Goal: Navigation & Orientation: Find specific page/section

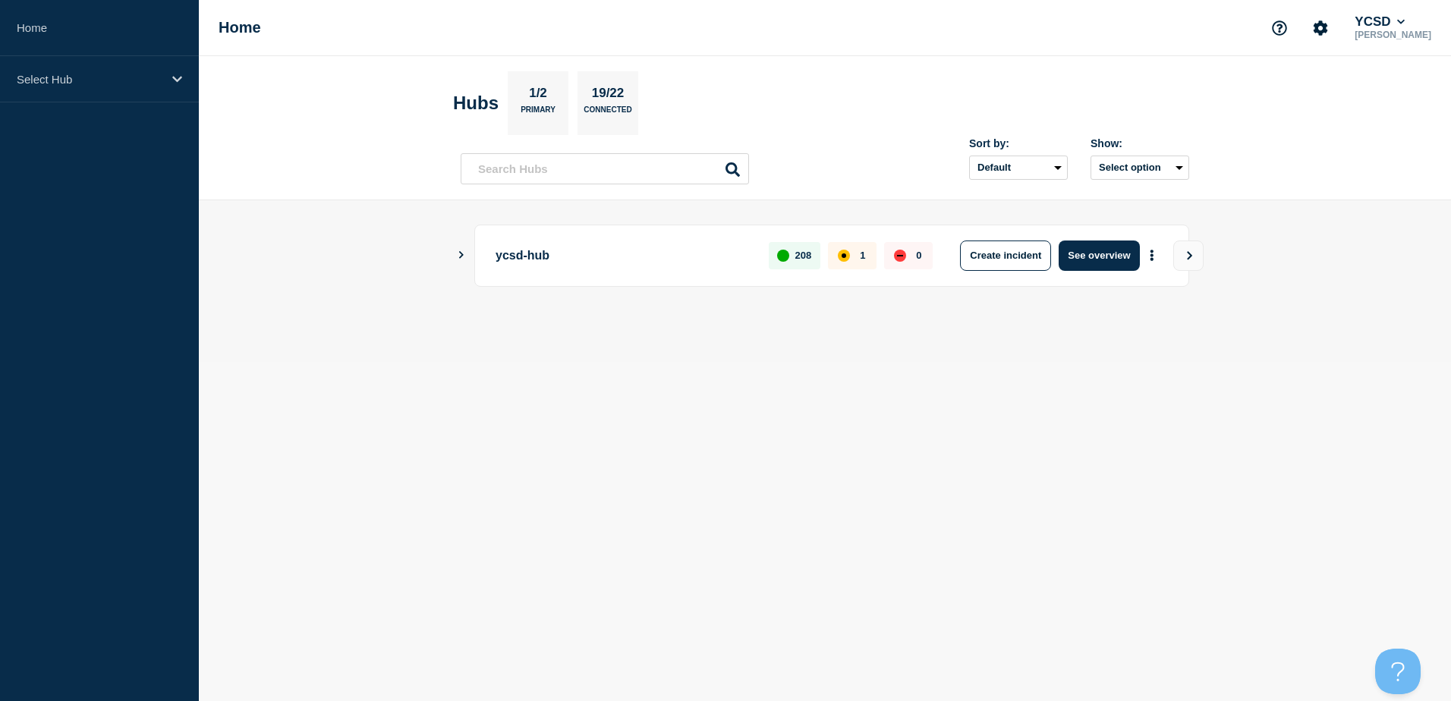
click at [458, 257] on icon "Show Connected Hubs" at bounding box center [461, 255] width 10 height 8
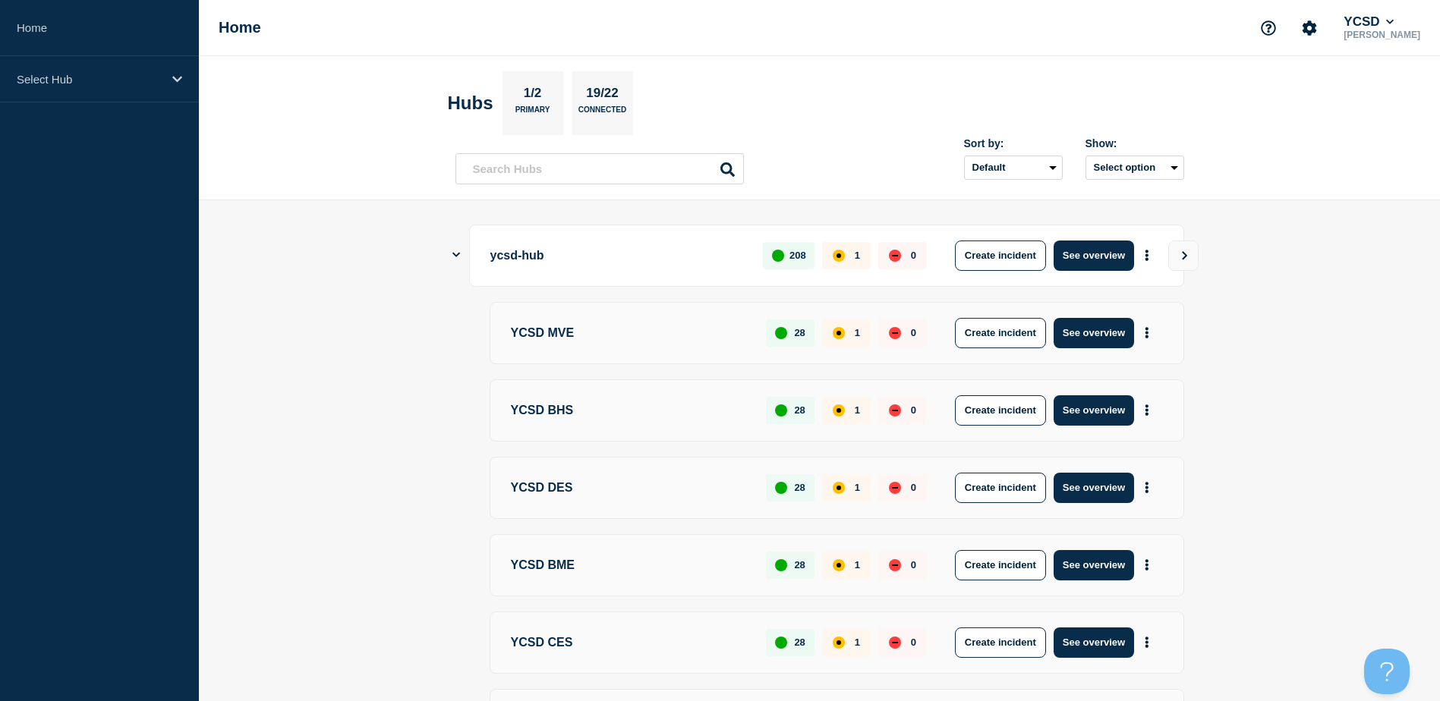
click at [458, 257] on icon "Show Connected Hubs" at bounding box center [456, 255] width 8 height 10
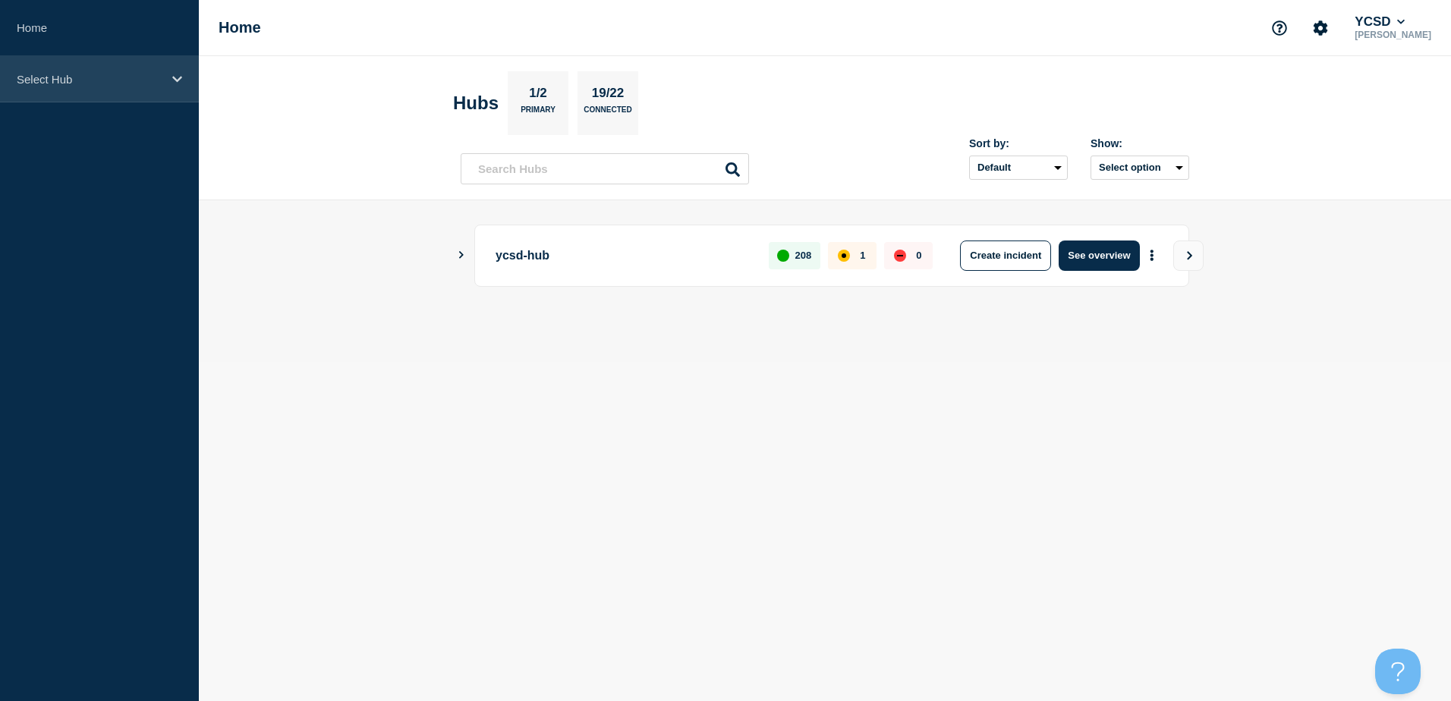
click at [136, 65] on div "Select Hub" at bounding box center [99, 79] width 199 height 46
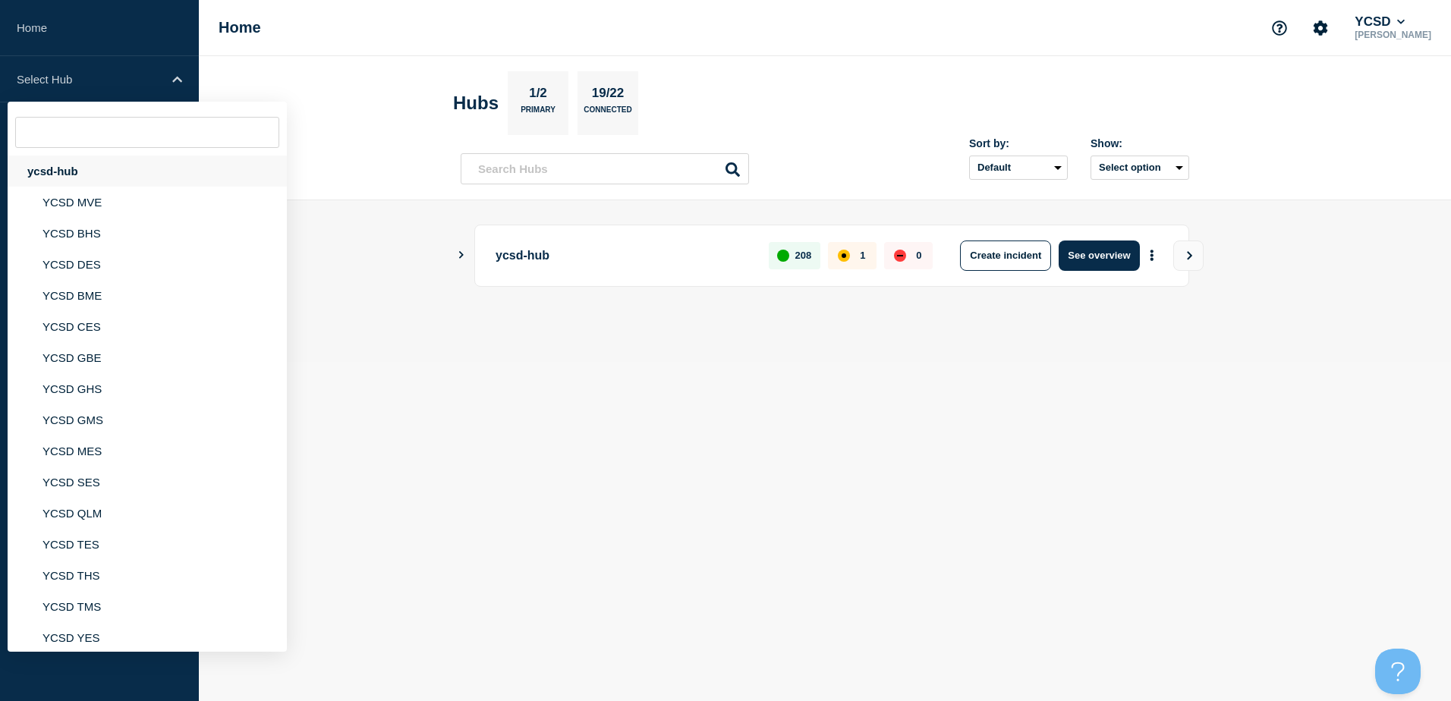
click at [81, 165] on div "ycsd-hub" at bounding box center [147, 171] width 279 height 31
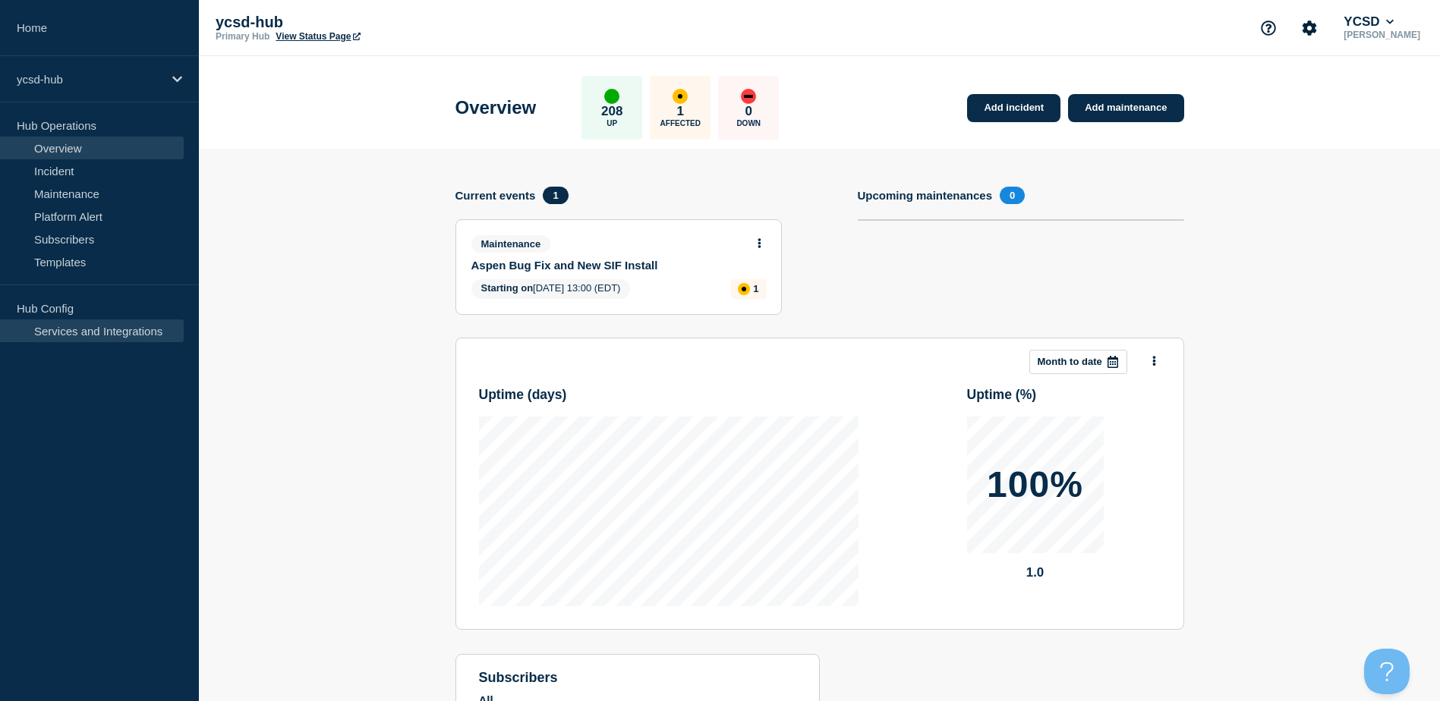
click at [101, 338] on link "Services and Integrations" at bounding box center [92, 331] width 184 height 23
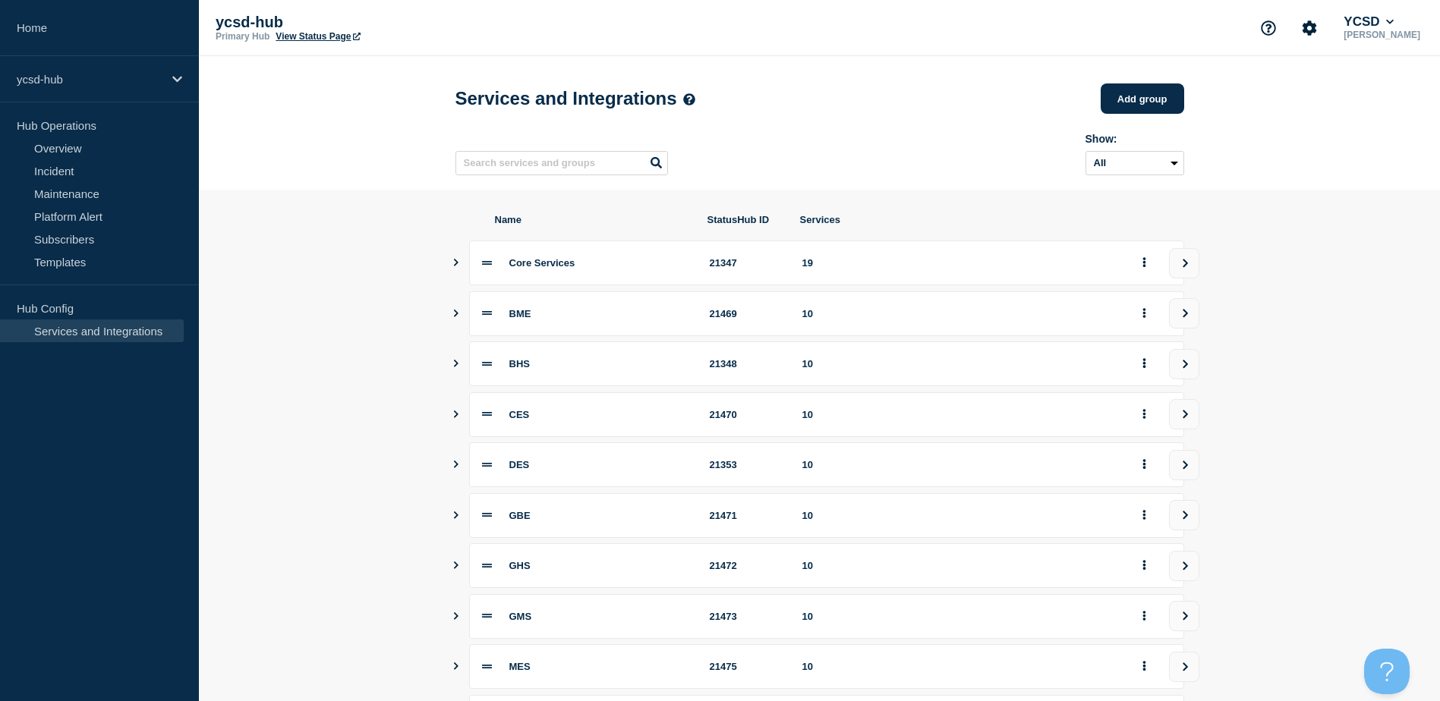
scroll to position [169, 0]
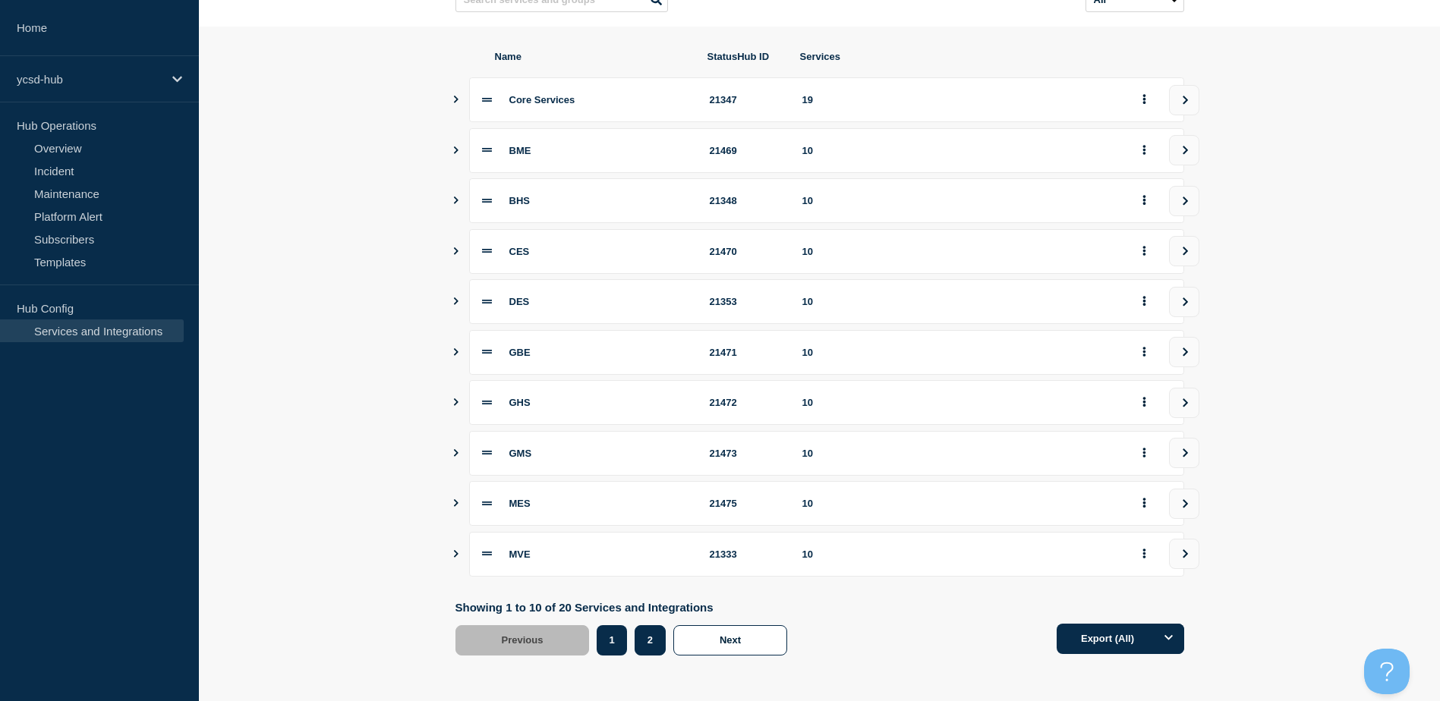
click at [650, 635] on button "2" at bounding box center [650, 640] width 31 height 30
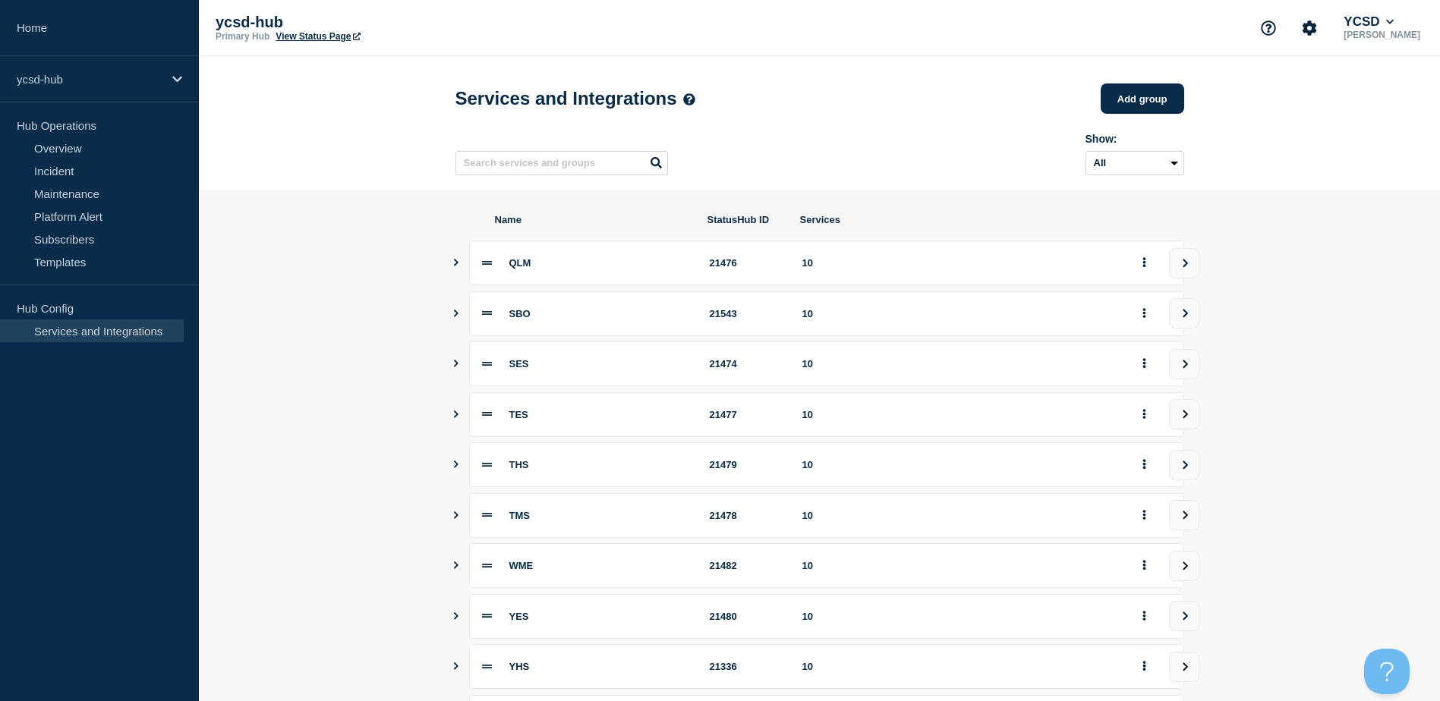
scroll to position [169, 0]
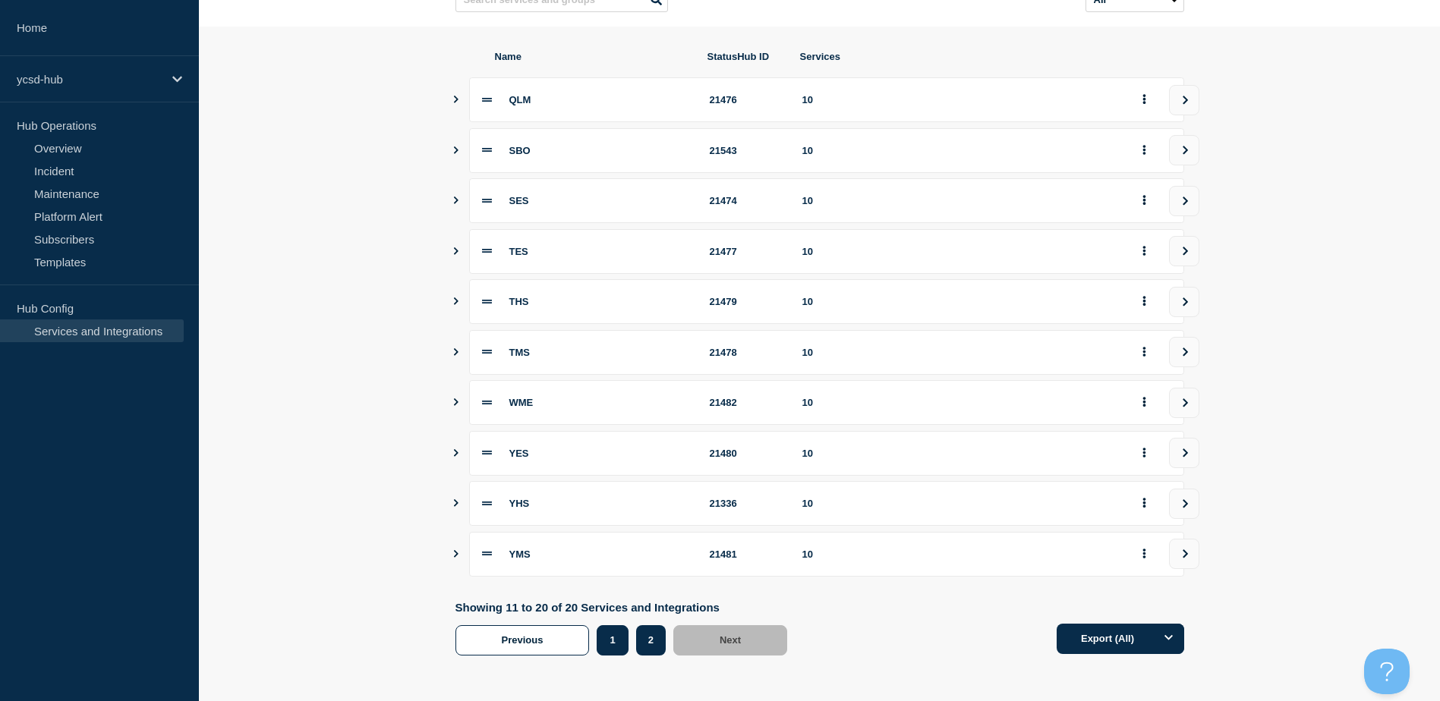
click at [617, 637] on button "1" at bounding box center [612, 640] width 31 height 30
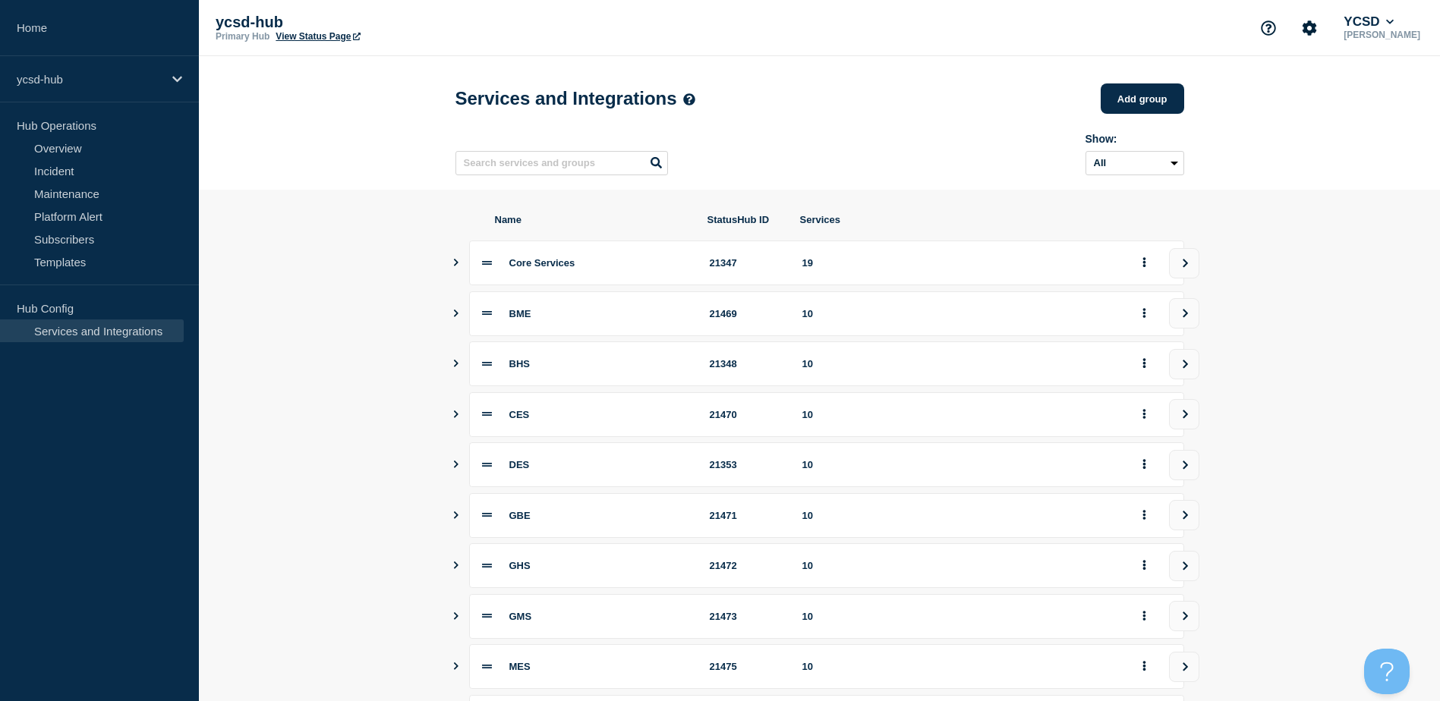
click at [455, 266] on icon "Show services" at bounding box center [456, 263] width 10 height 8
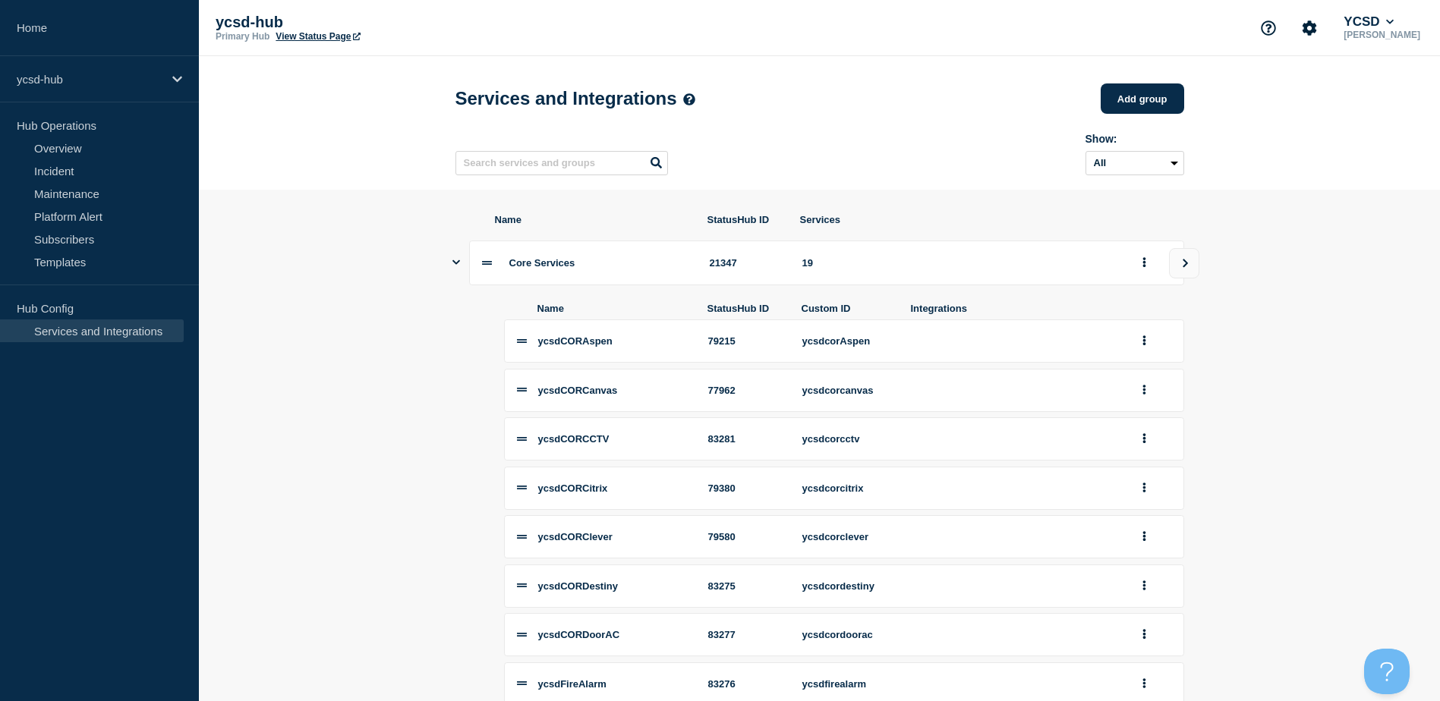
click at [455, 267] on icon "Show services" at bounding box center [456, 262] width 8 height 10
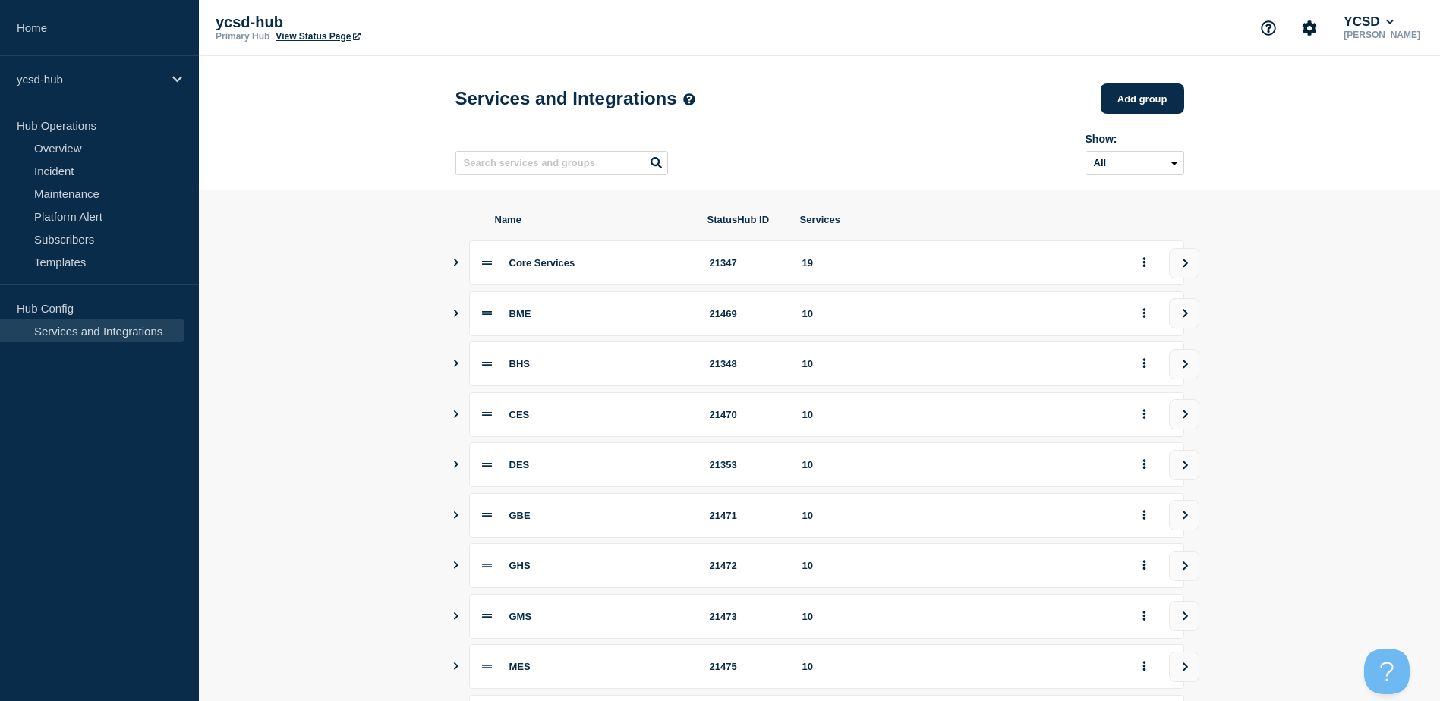
scroll to position [169, 0]
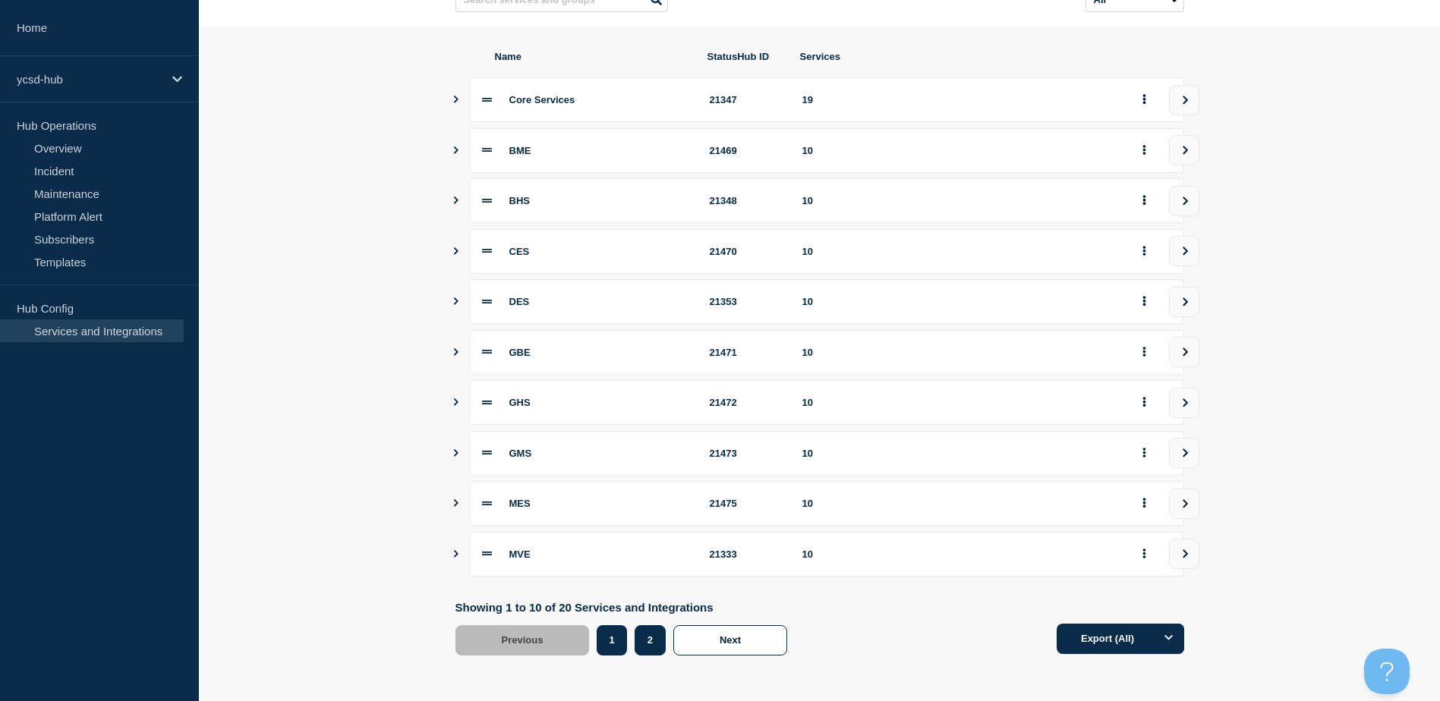
click at [646, 636] on button "2" at bounding box center [650, 640] width 31 height 30
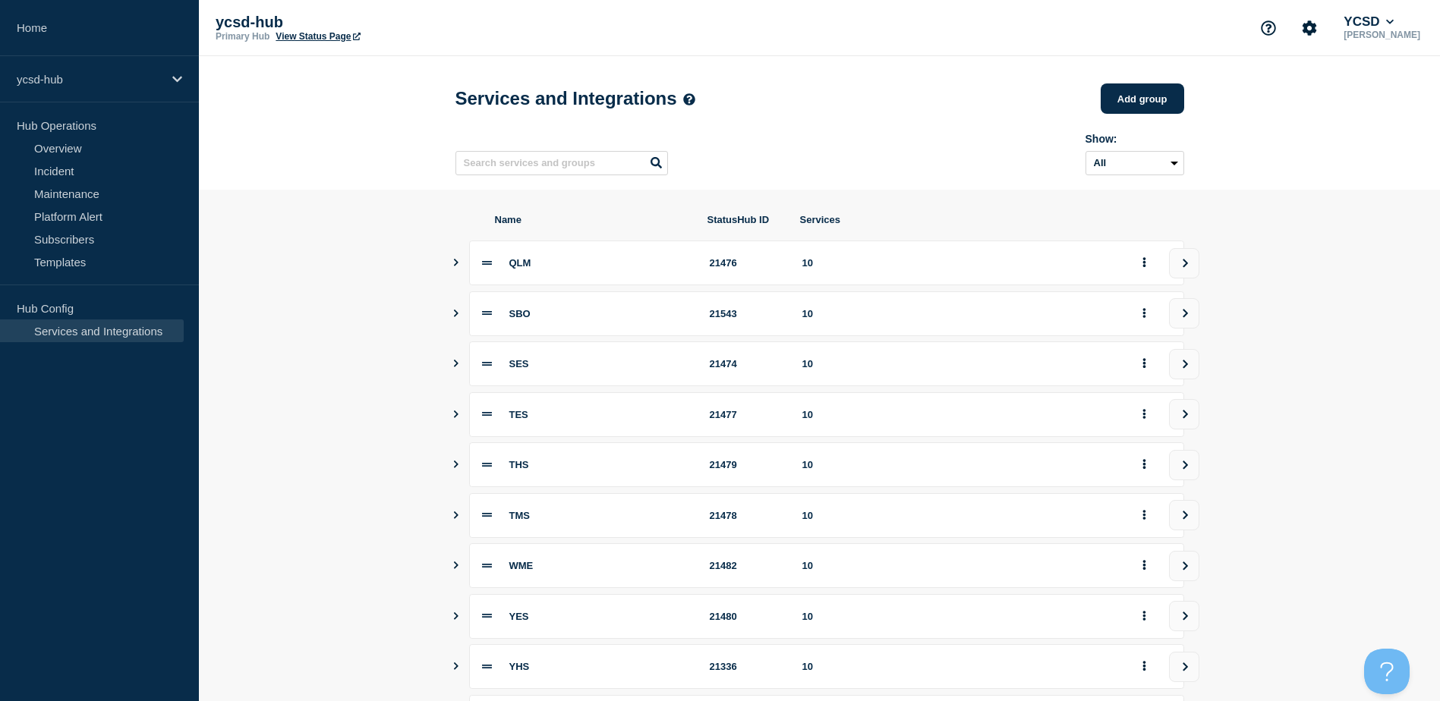
scroll to position [169, 0]
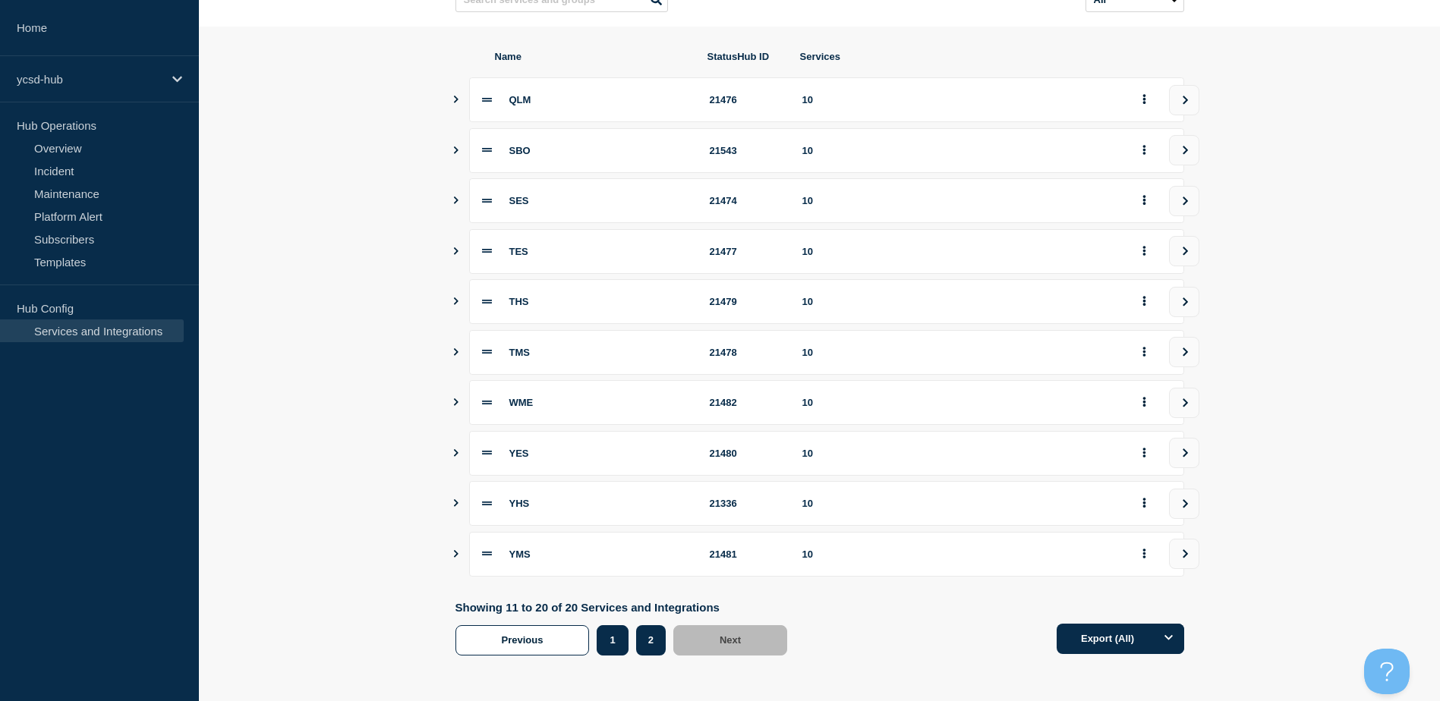
click at [620, 635] on button "1" at bounding box center [612, 640] width 31 height 30
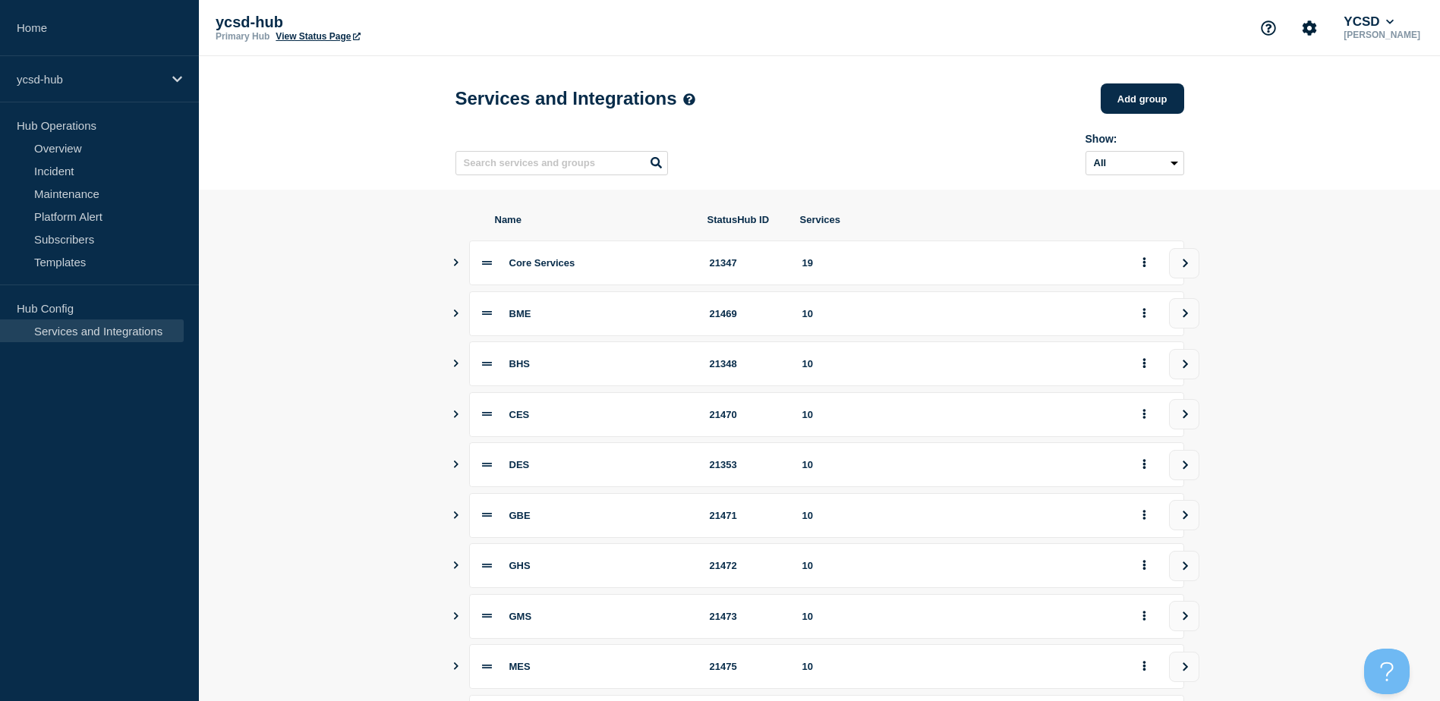
click at [458, 266] on icon "Show services" at bounding box center [456, 263] width 10 height 8
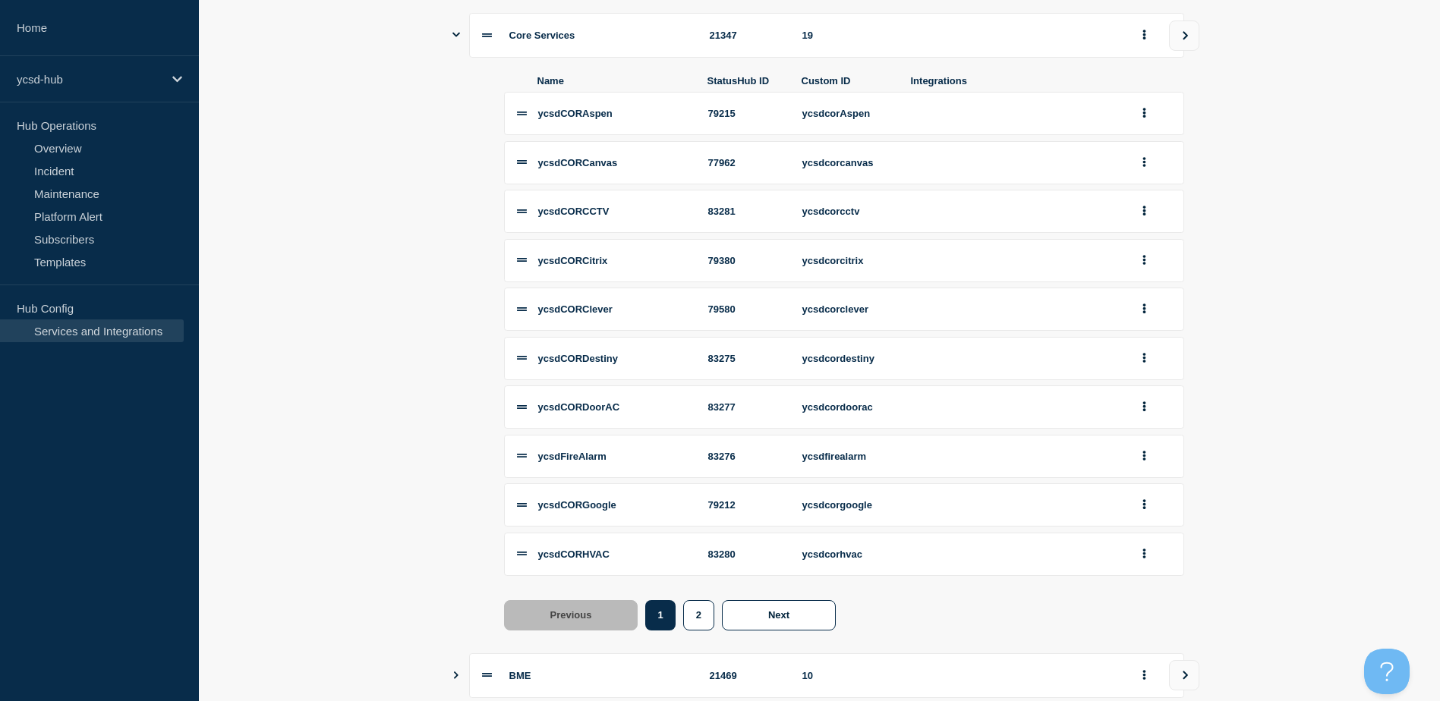
scroll to position [304, 0]
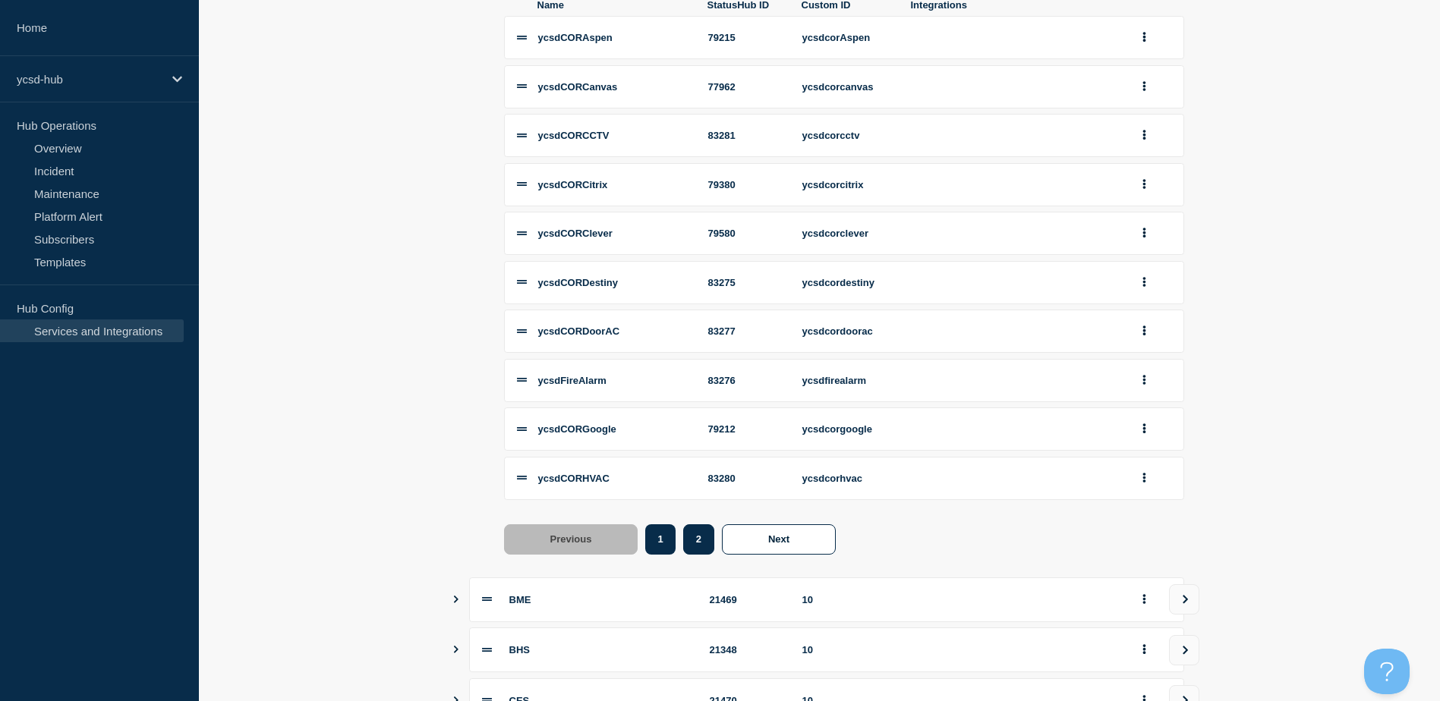
click at [693, 547] on button "2" at bounding box center [698, 539] width 31 height 30
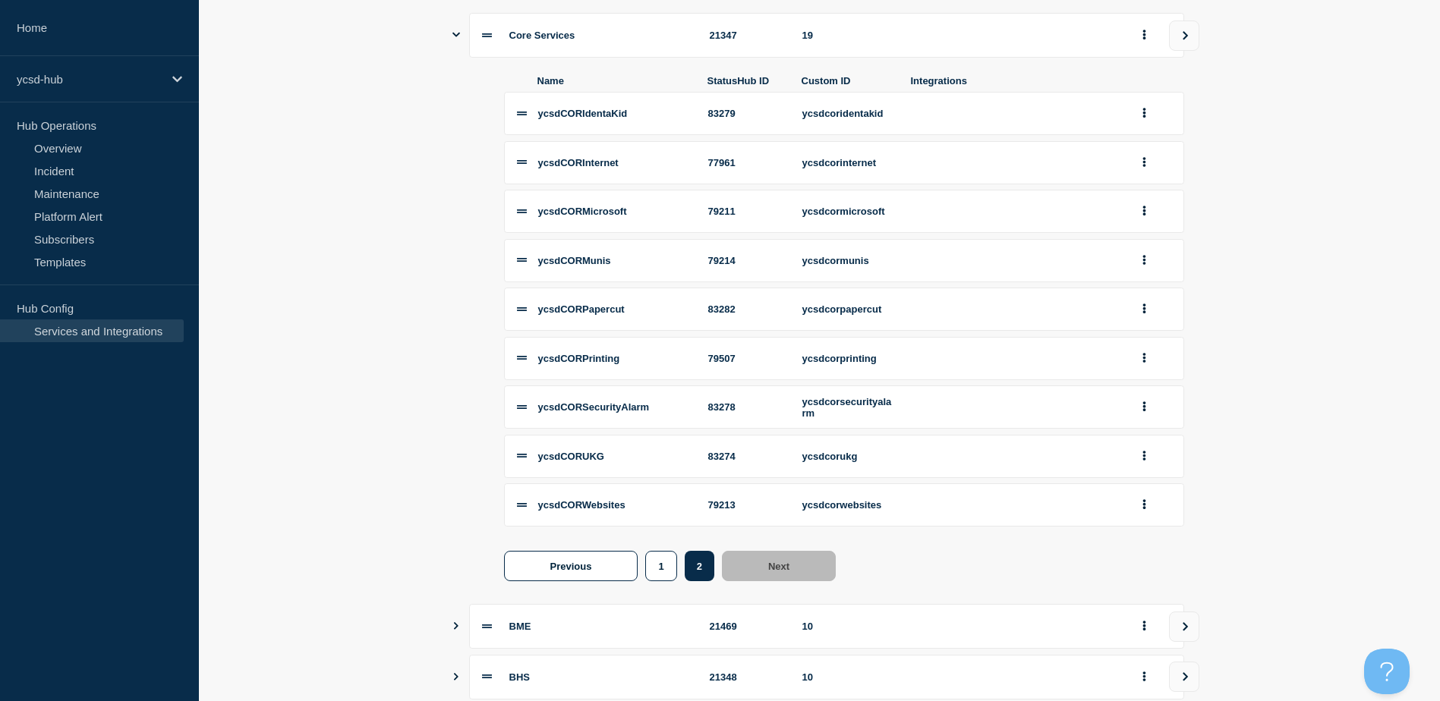
scroll to position [152, 0]
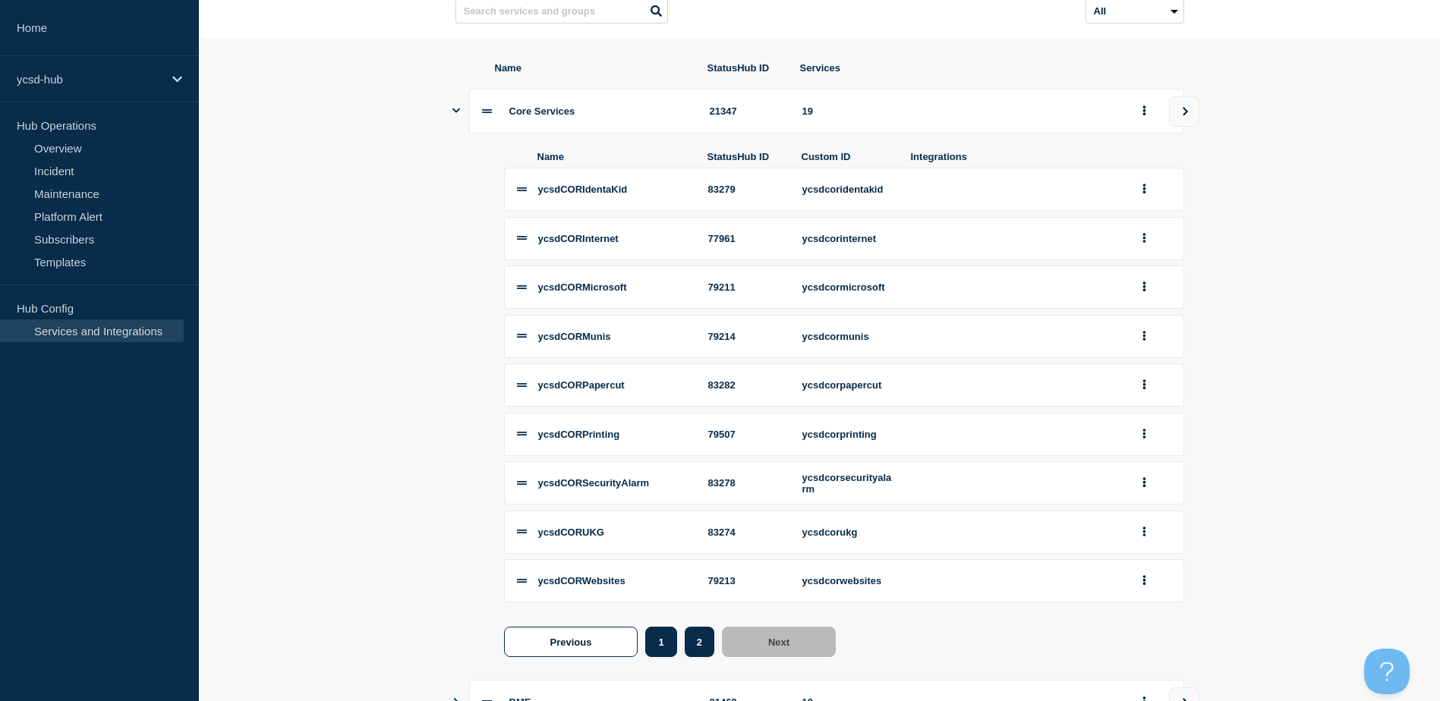
click at [666, 657] on button "1" at bounding box center [660, 642] width 31 height 30
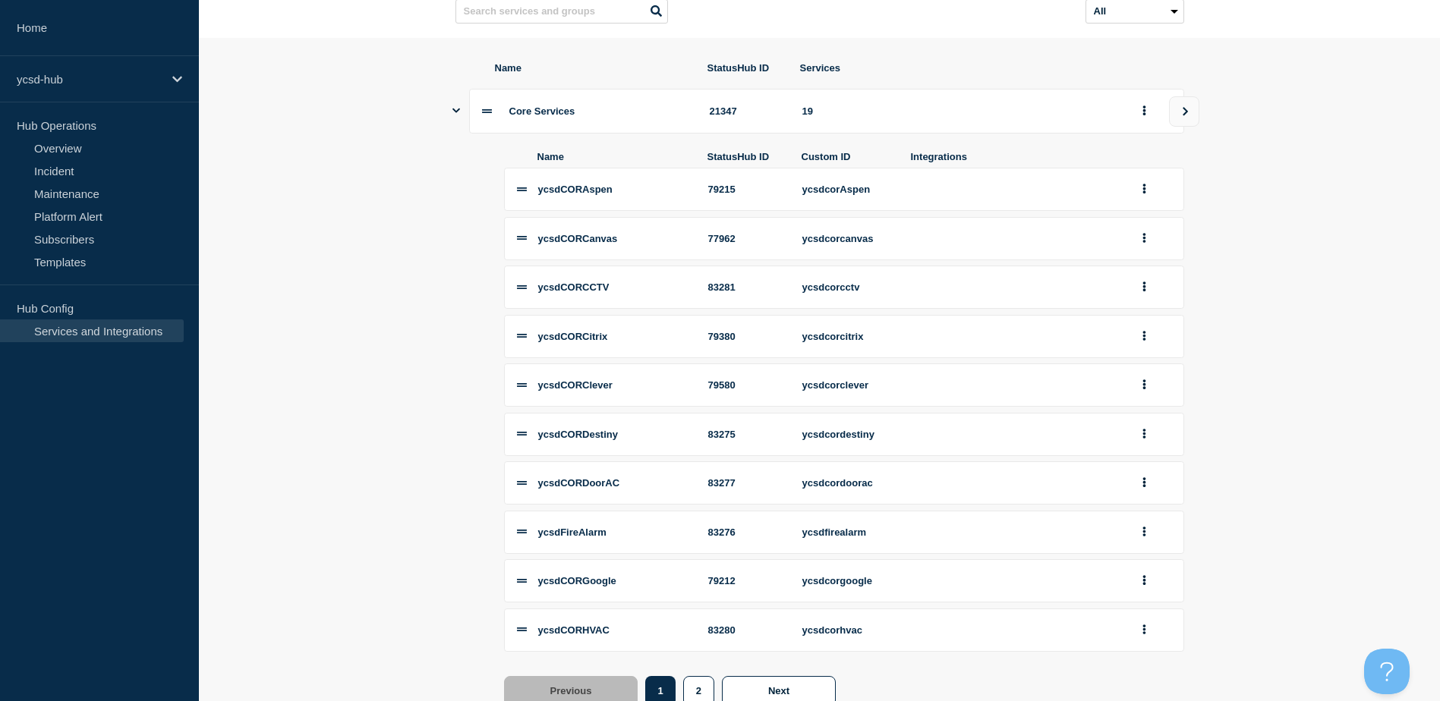
click at [458, 115] on icon "Show services" at bounding box center [456, 111] width 8 height 10
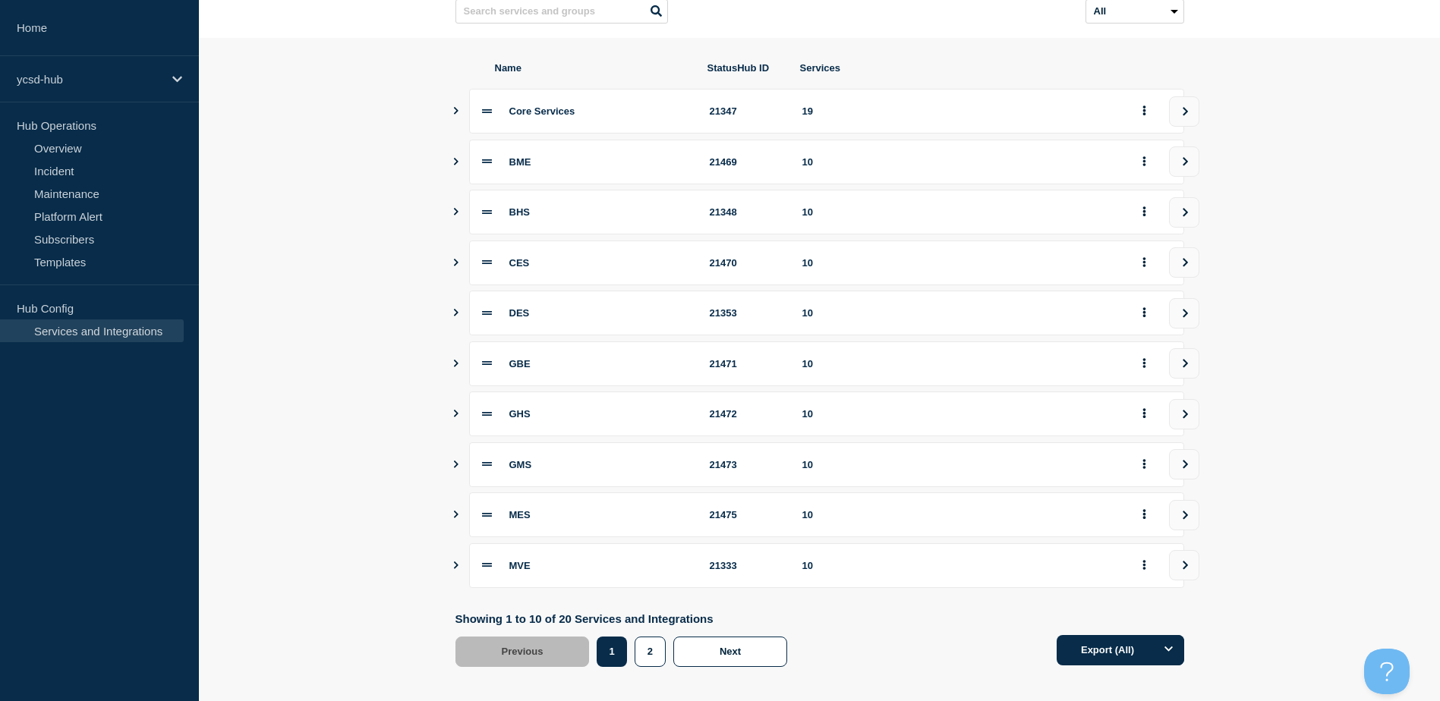
click at [452, 165] on icon "Show services" at bounding box center [456, 162] width 10 height 8
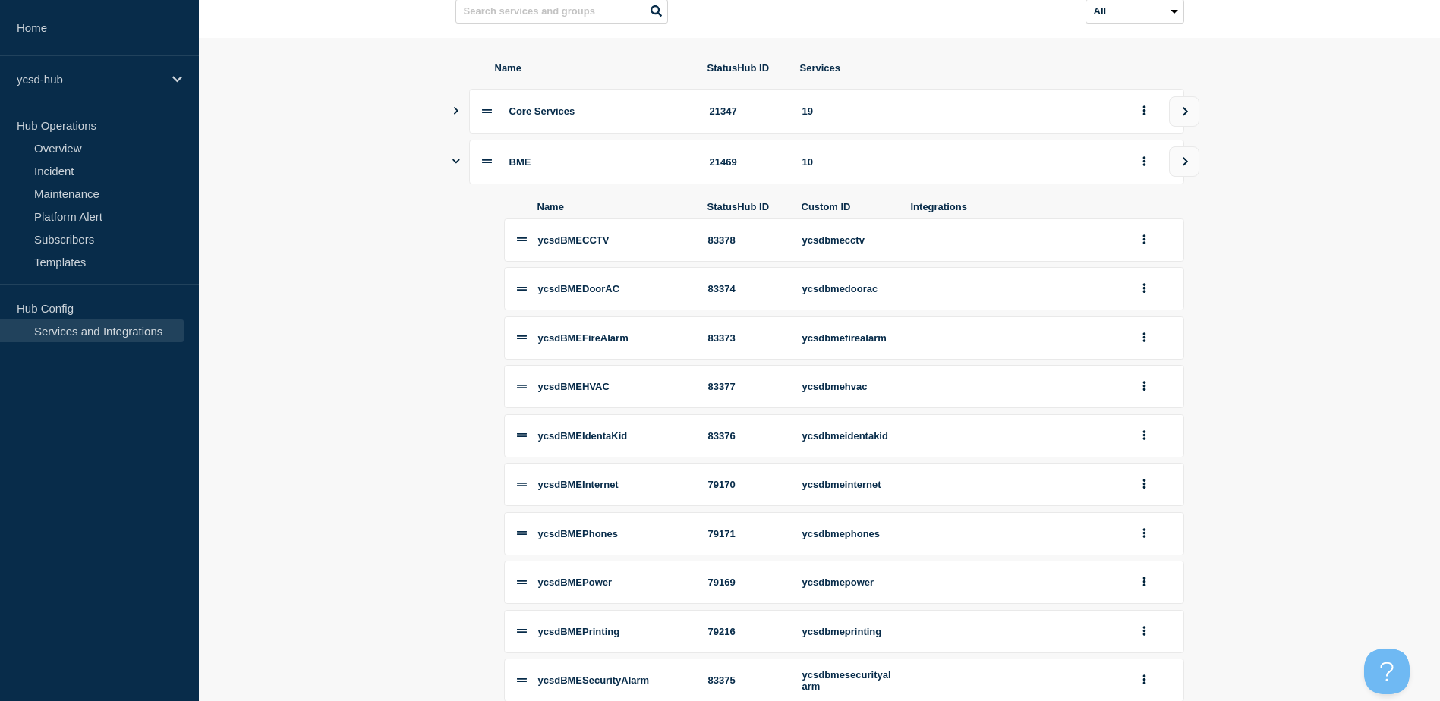
click at [455, 164] on icon "Show services" at bounding box center [456, 161] width 8 height 5
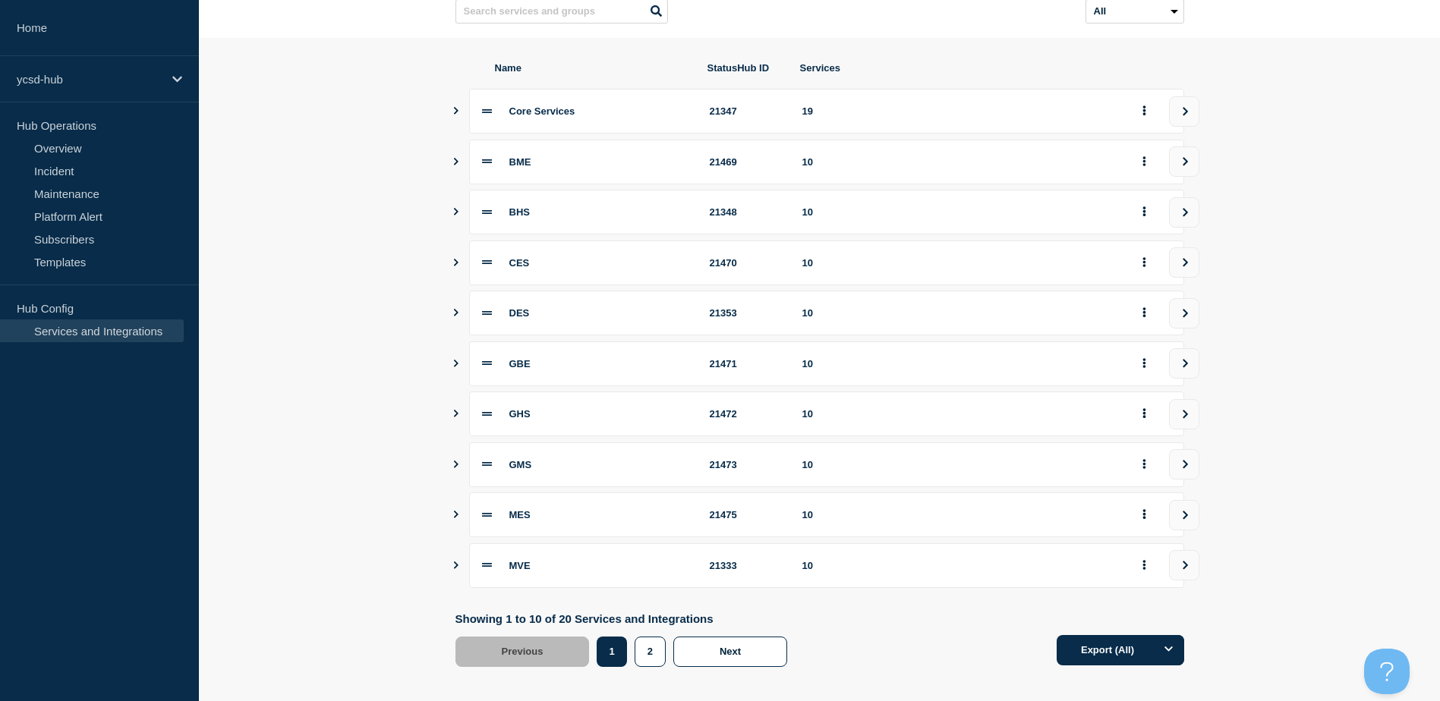
scroll to position [0, 0]
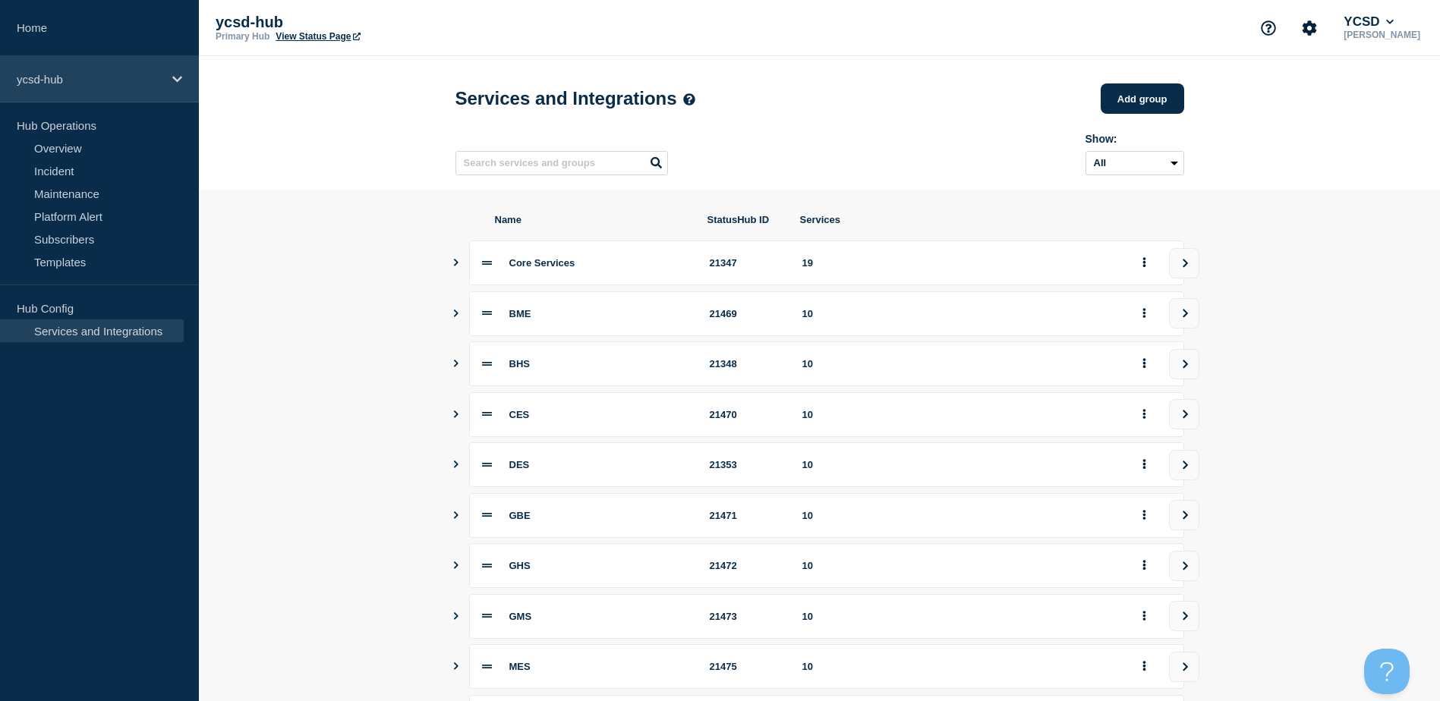
click at [65, 68] on div "ycsd-hub" at bounding box center [99, 79] width 199 height 46
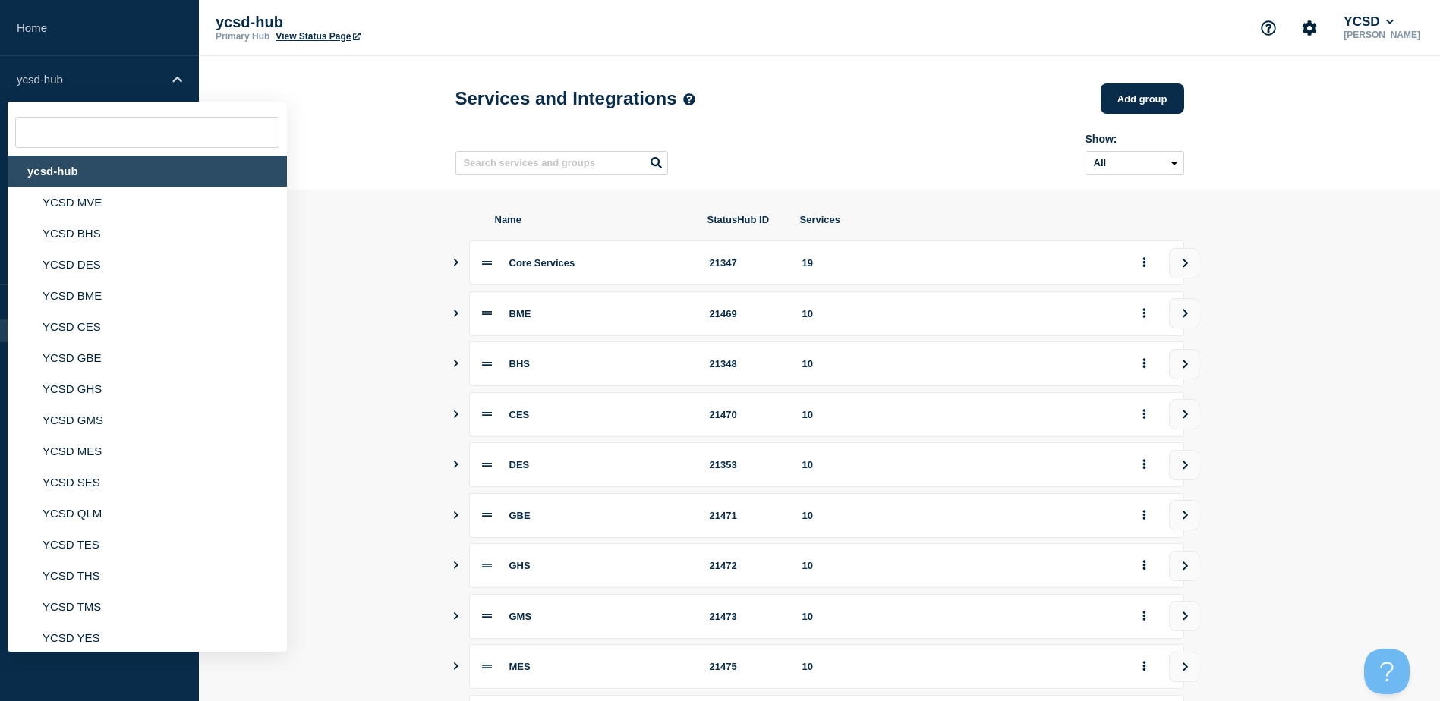
click at [64, 165] on div "ycsd-hub" at bounding box center [147, 171] width 279 height 31
click at [55, 183] on div "ycsd-hub" at bounding box center [147, 171] width 279 height 31
click at [376, 120] on header "Services and Integrations Add group Here you can create & manage services that …" at bounding box center [819, 123] width 1241 height 134
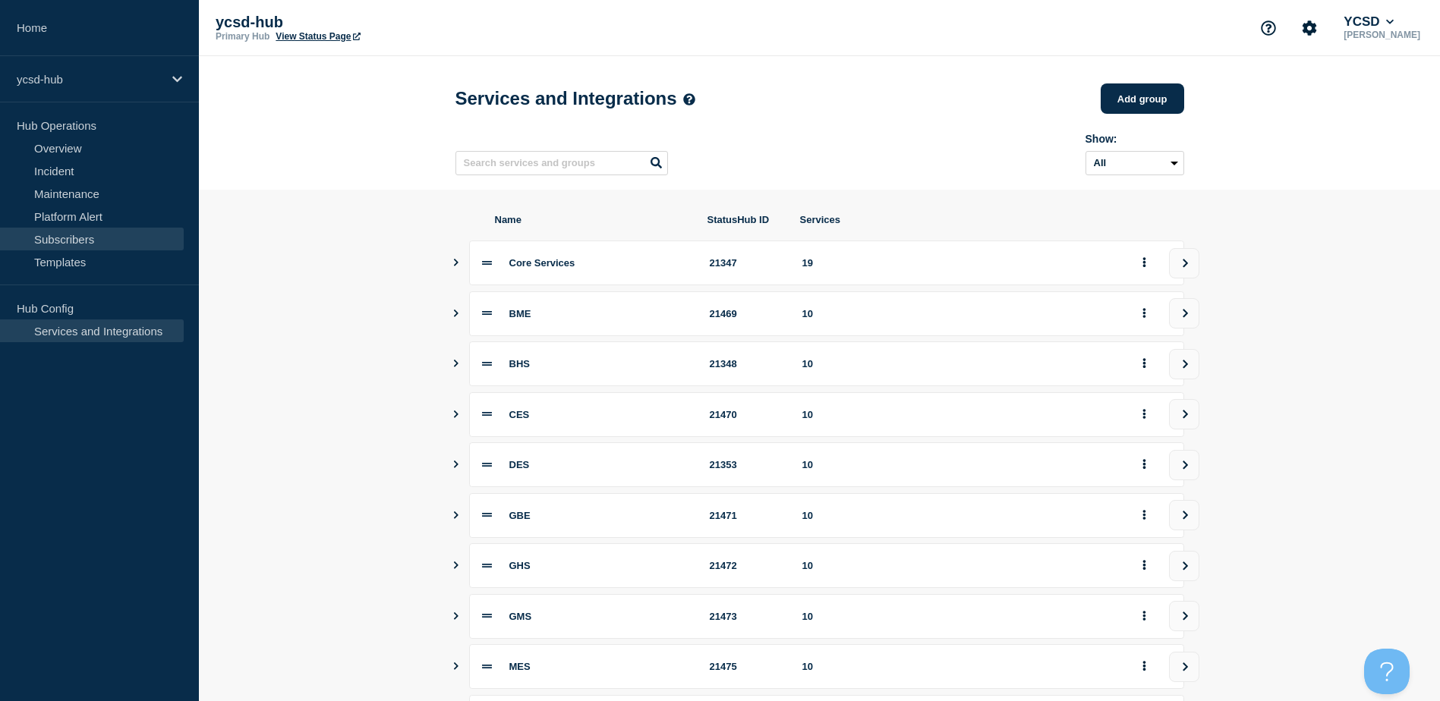
click at [83, 236] on link "Subscribers" at bounding box center [92, 239] width 184 height 23
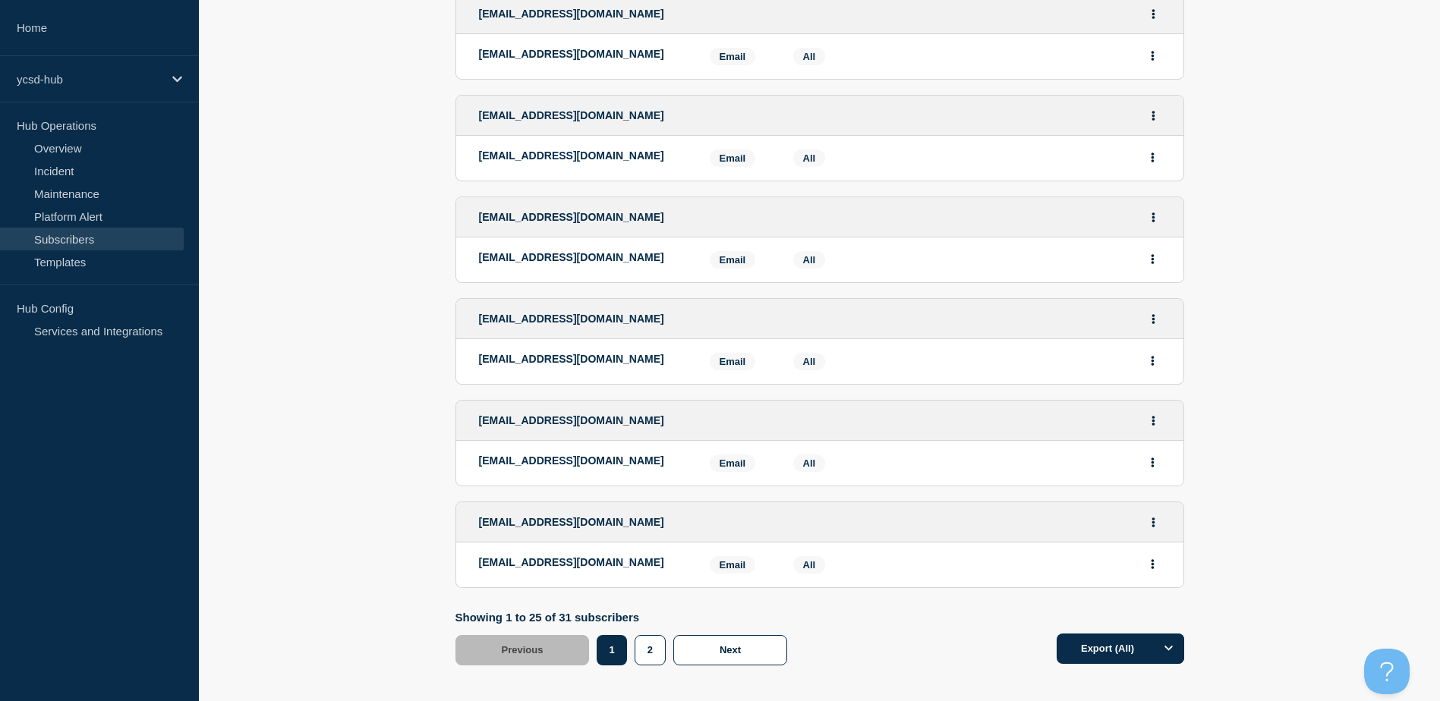
scroll to position [2657, 0]
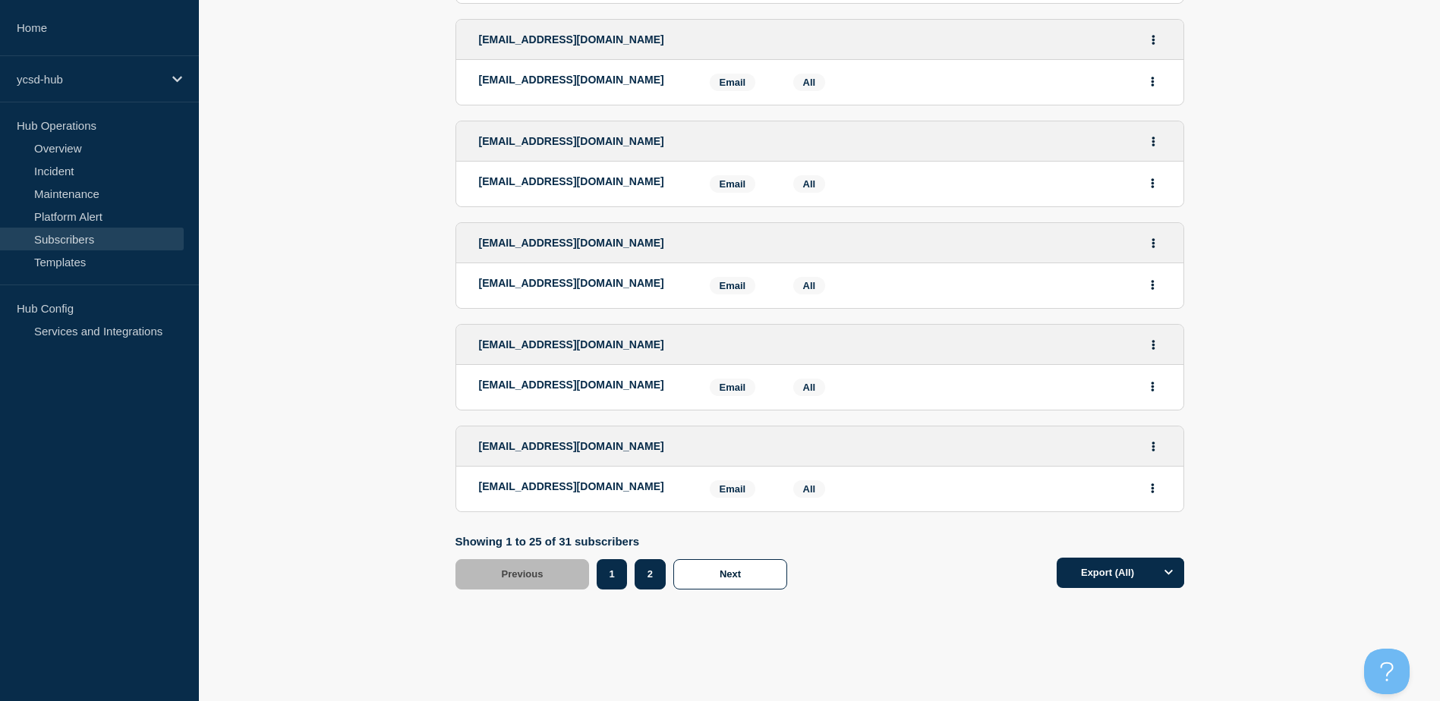
click at [641, 571] on button "2" at bounding box center [650, 574] width 31 height 30
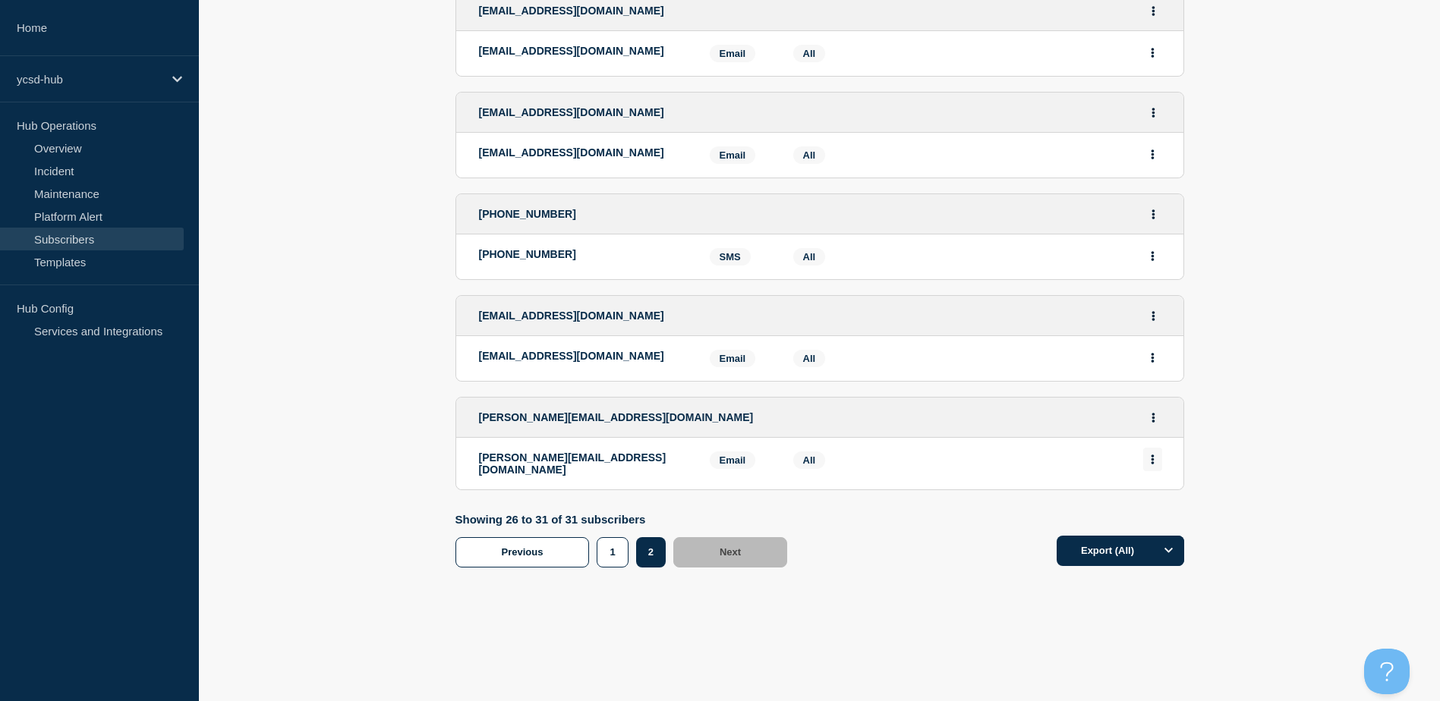
click at [1157, 463] on button "Actions" at bounding box center [1152, 460] width 19 height 24
click at [1152, 465] on icon "Actions" at bounding box center [1153, 460] width 4 height 10
click at [627, 455] on p "[PERSON_NAME][EMAIL_ADDRESS][DOMAIN_NAME]" at bounding box center [583, 464] width 208 height 24
click at [1151, 423] on icon "Actions" at bounding box center [1153, 418] width 4 height 10
click at [1148, 465] on link "Edit" at bounding box center [1147, 460] width 17 height 11
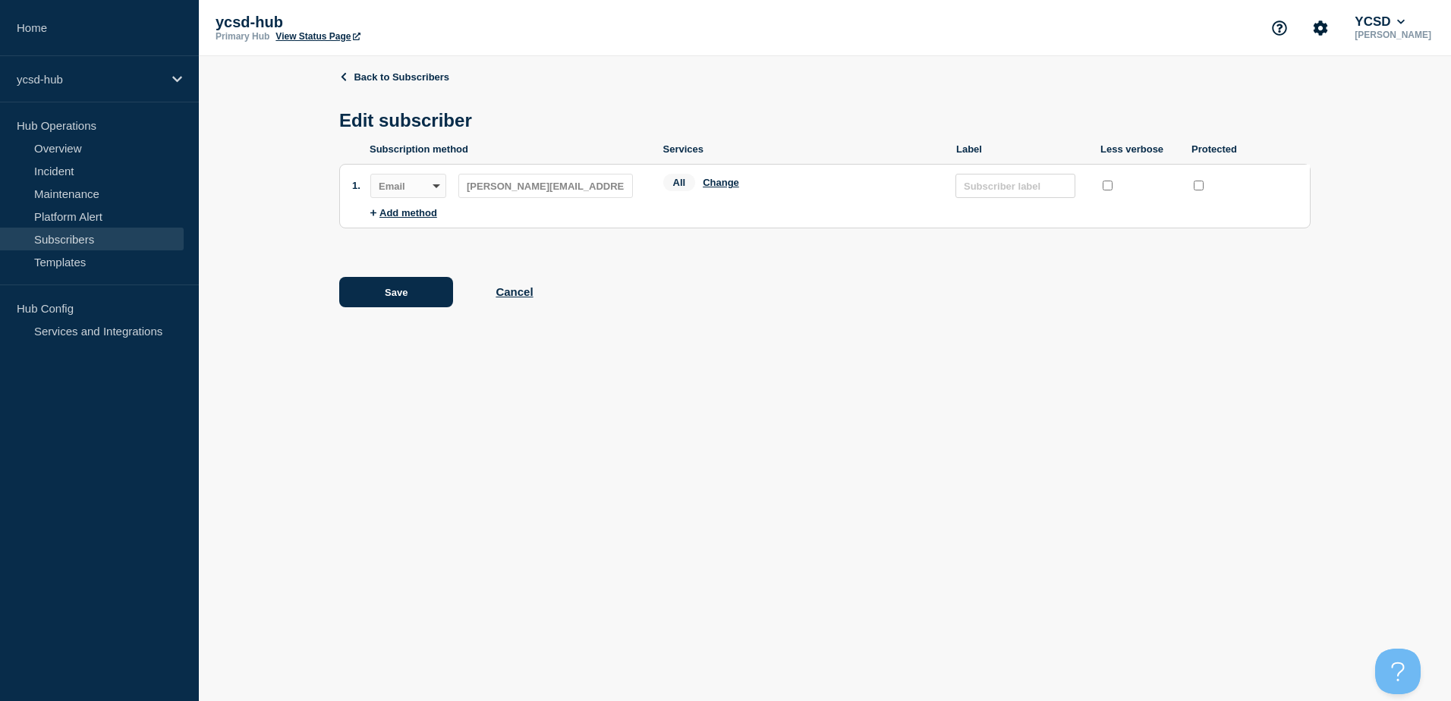
click at [677, 186] on span "All" at bounding box center [679, 182] width 33 height 17
click at [715, 188] on button "Change" at bounding box center [721, 182] width 36 height 11
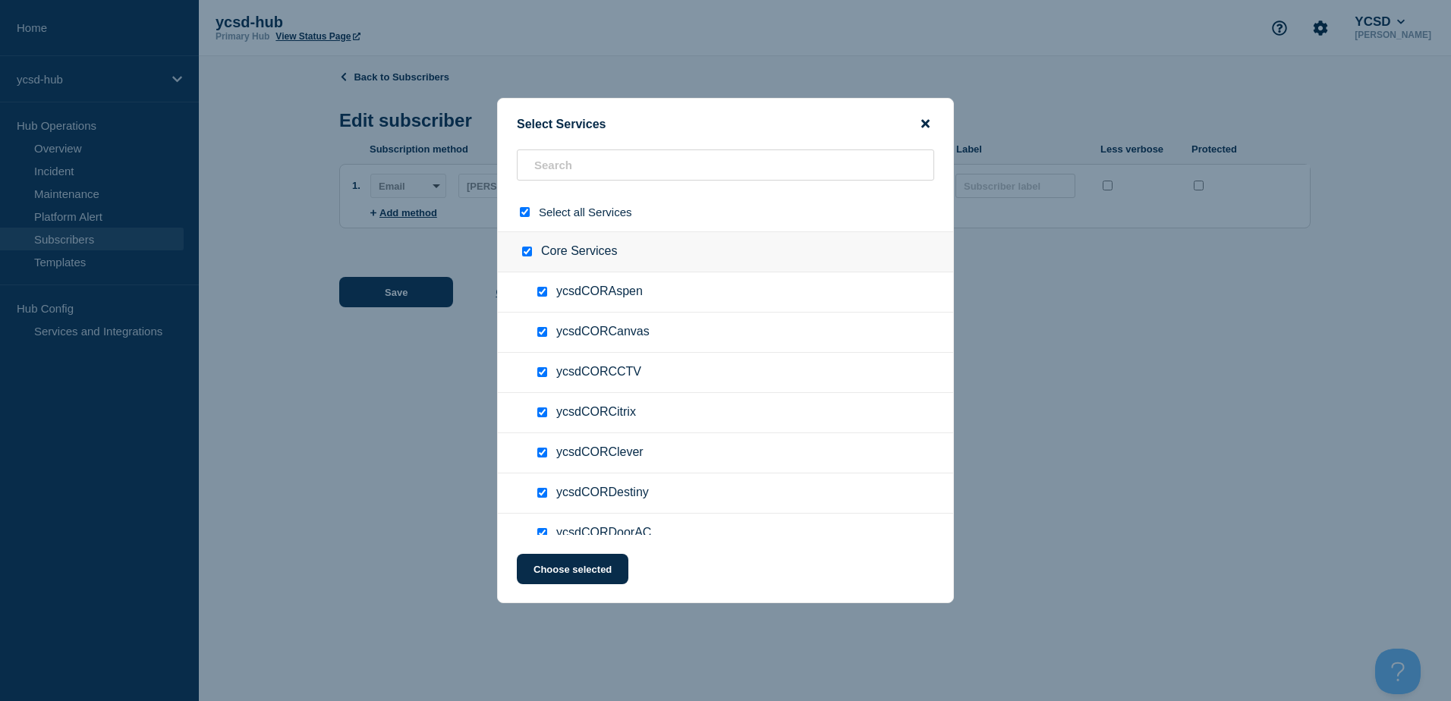
click at [924, 125] on icon "close button" at bounding box center [925, 124] width 8 height 8
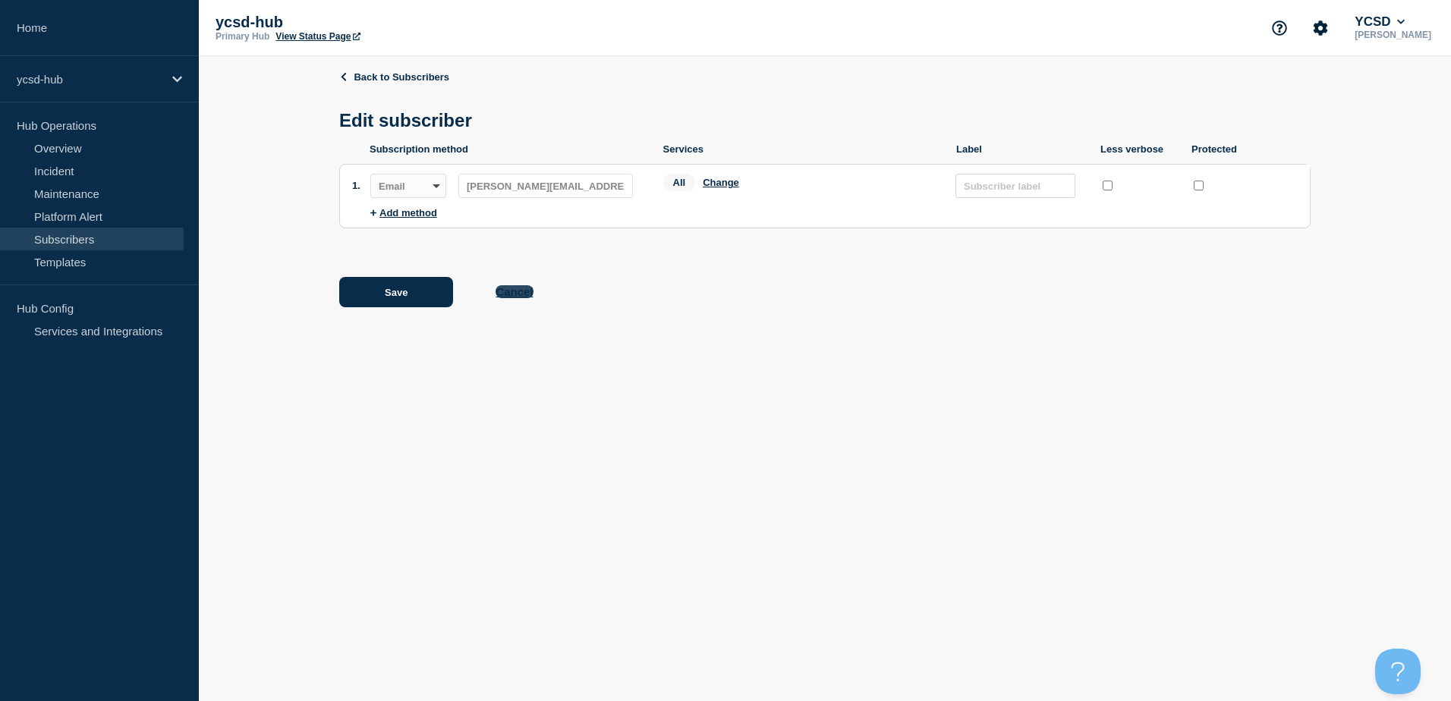
click at [507, 293] on button "Cancel" at bounding box center [514, 291] width 37 height 13
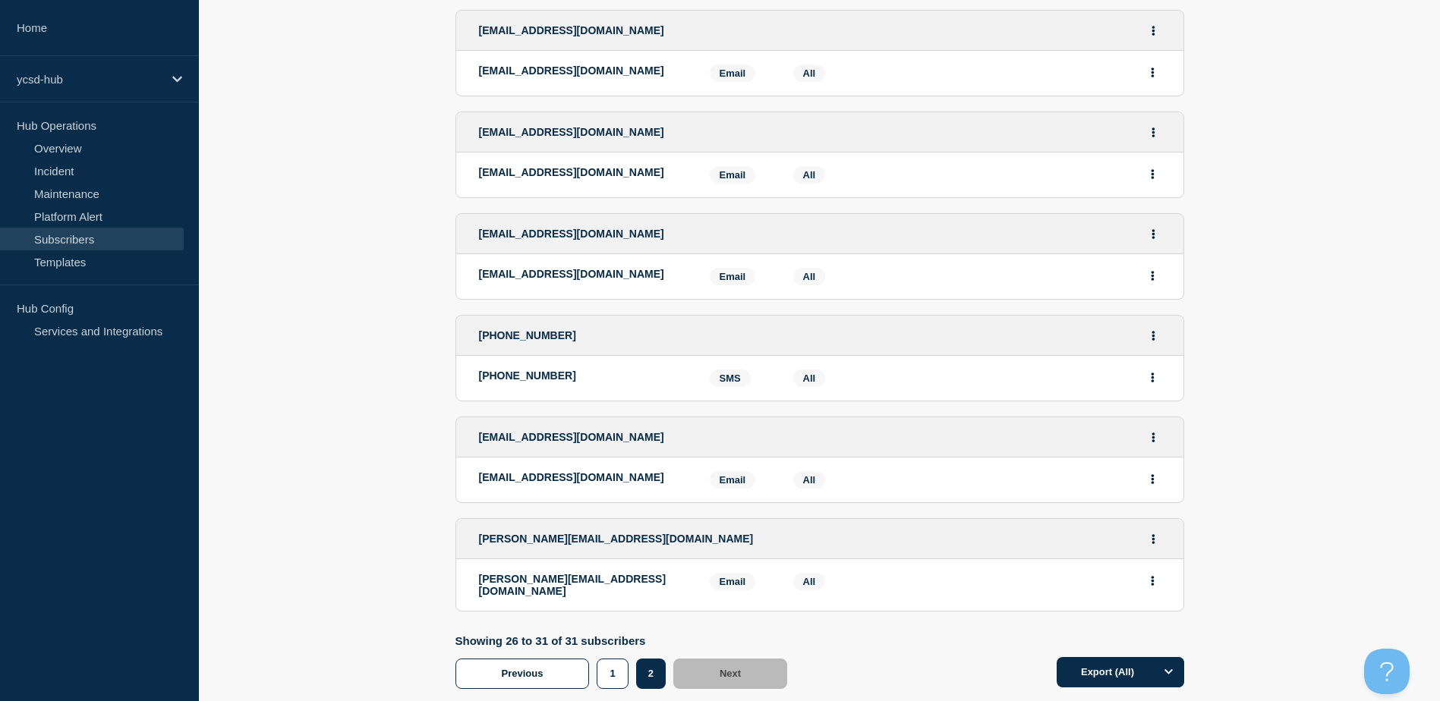
scroll to position [349, 0]
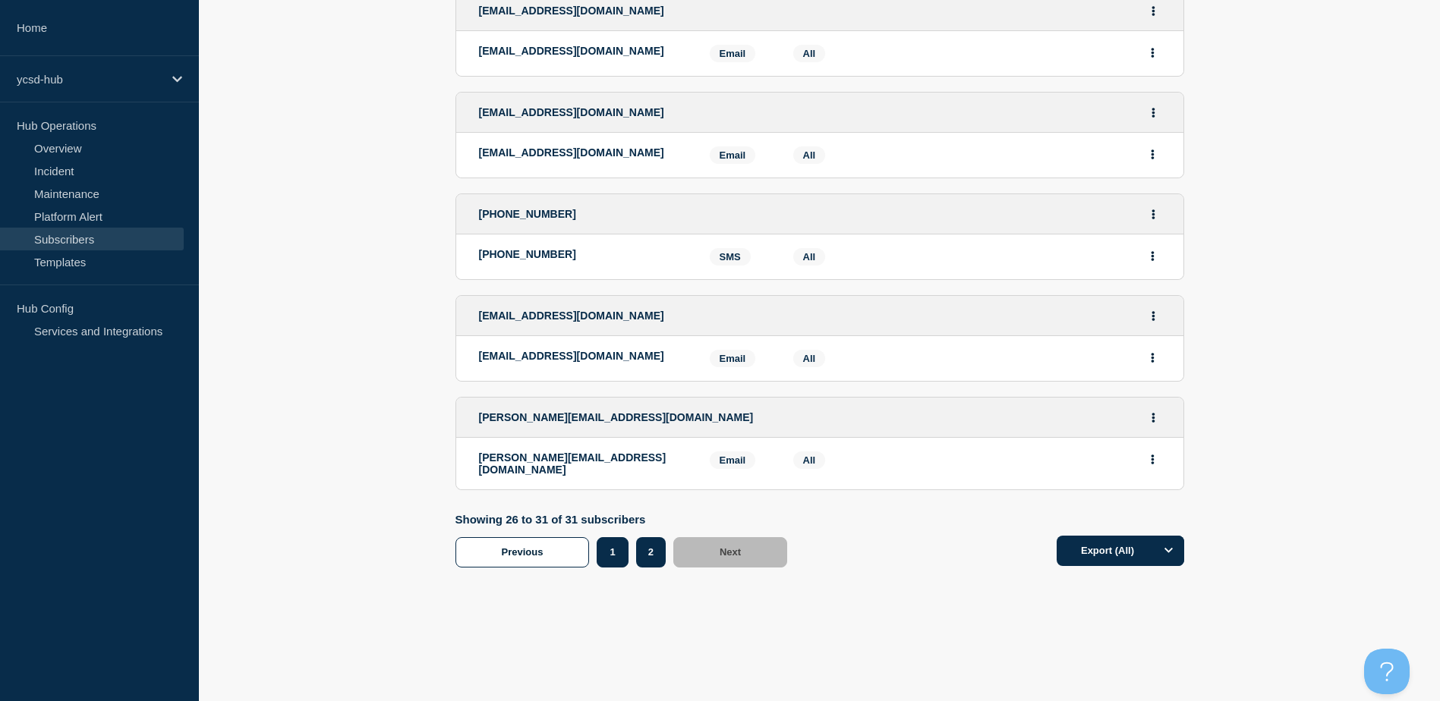
click at [613, 550] on button "1" at bounding box center [612, 552] width 31 height 30
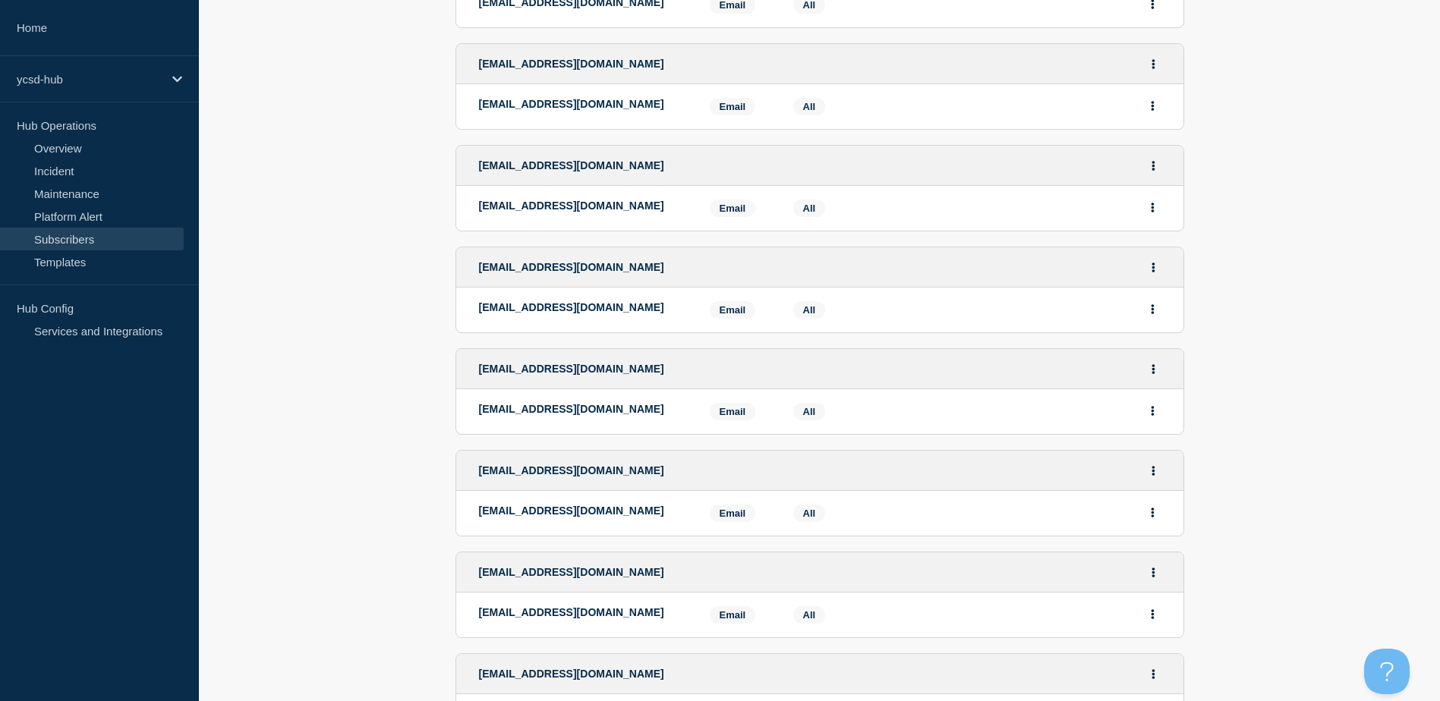
scroll to position [2685, 0]
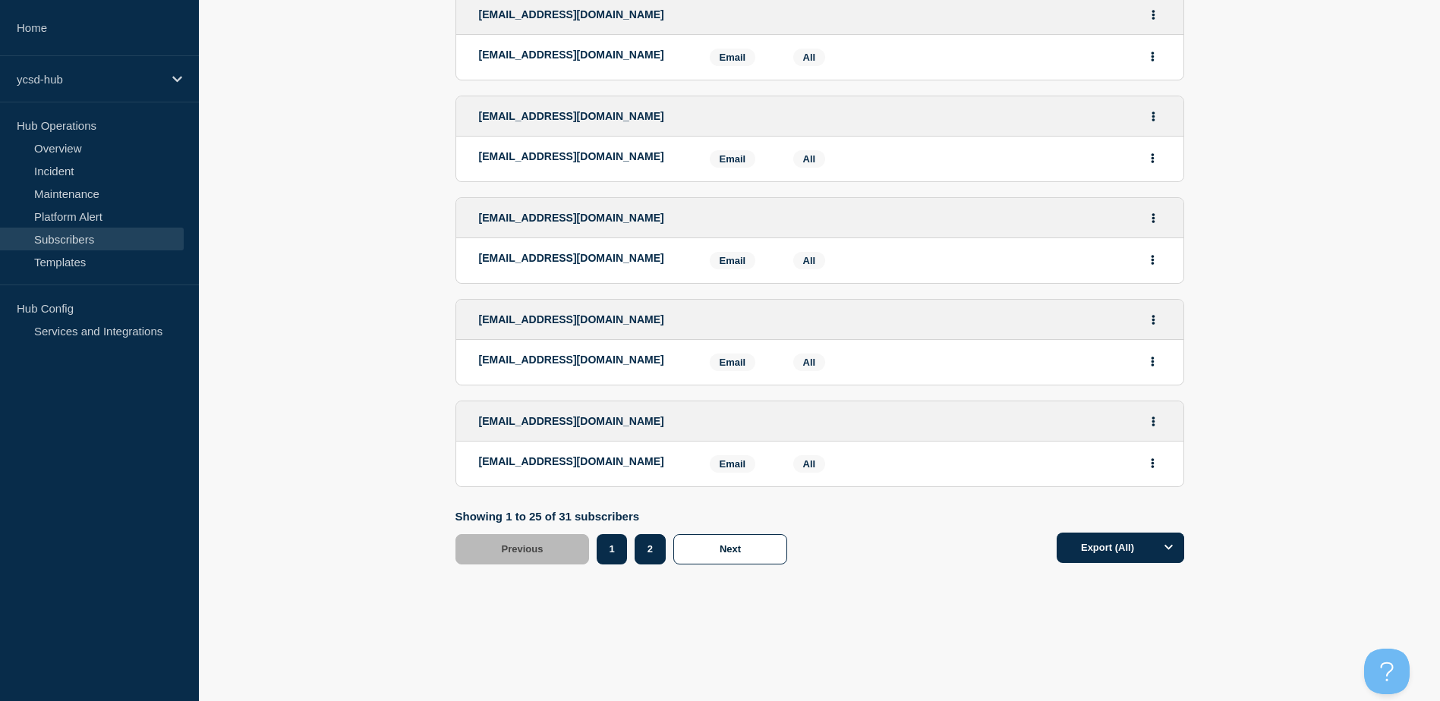
click at [638, 549] on button "2" at bounding box center [650, 549] width 31 height 30
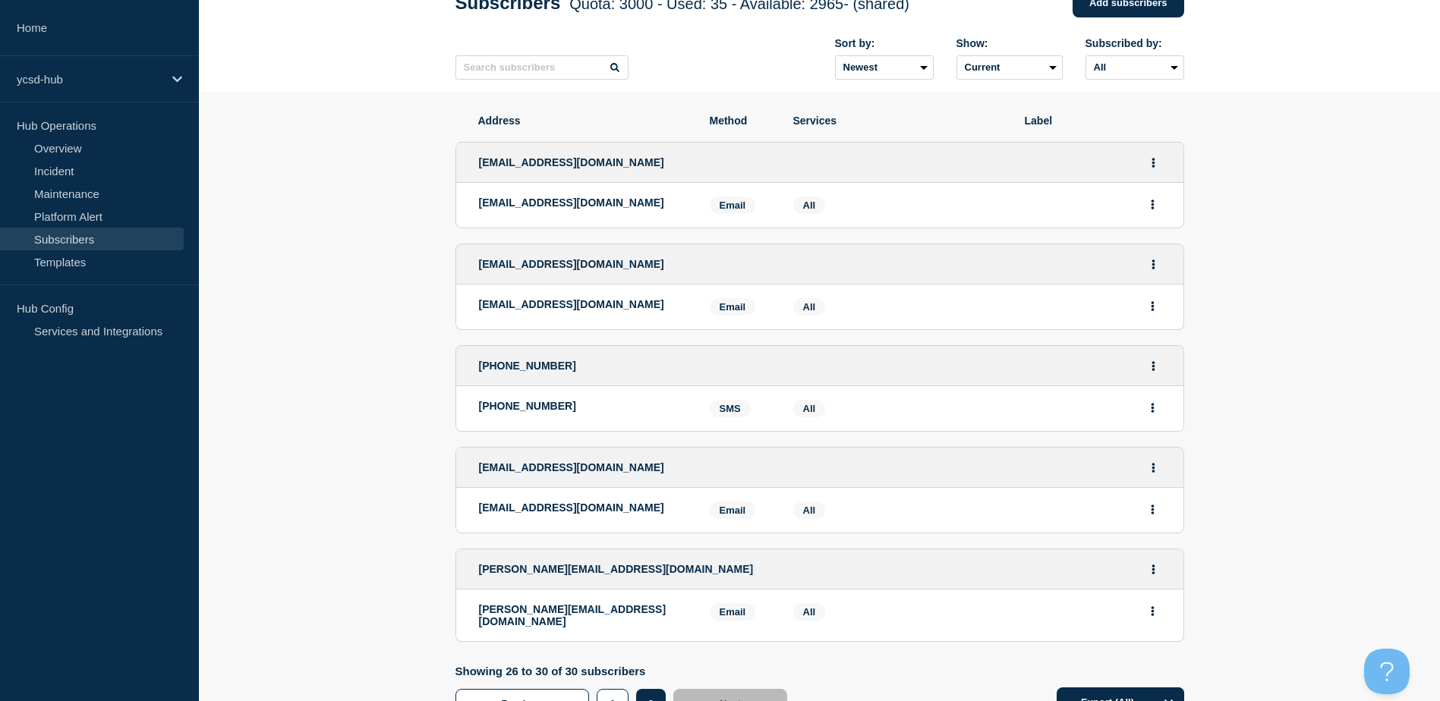
scroll to position [247, 0]
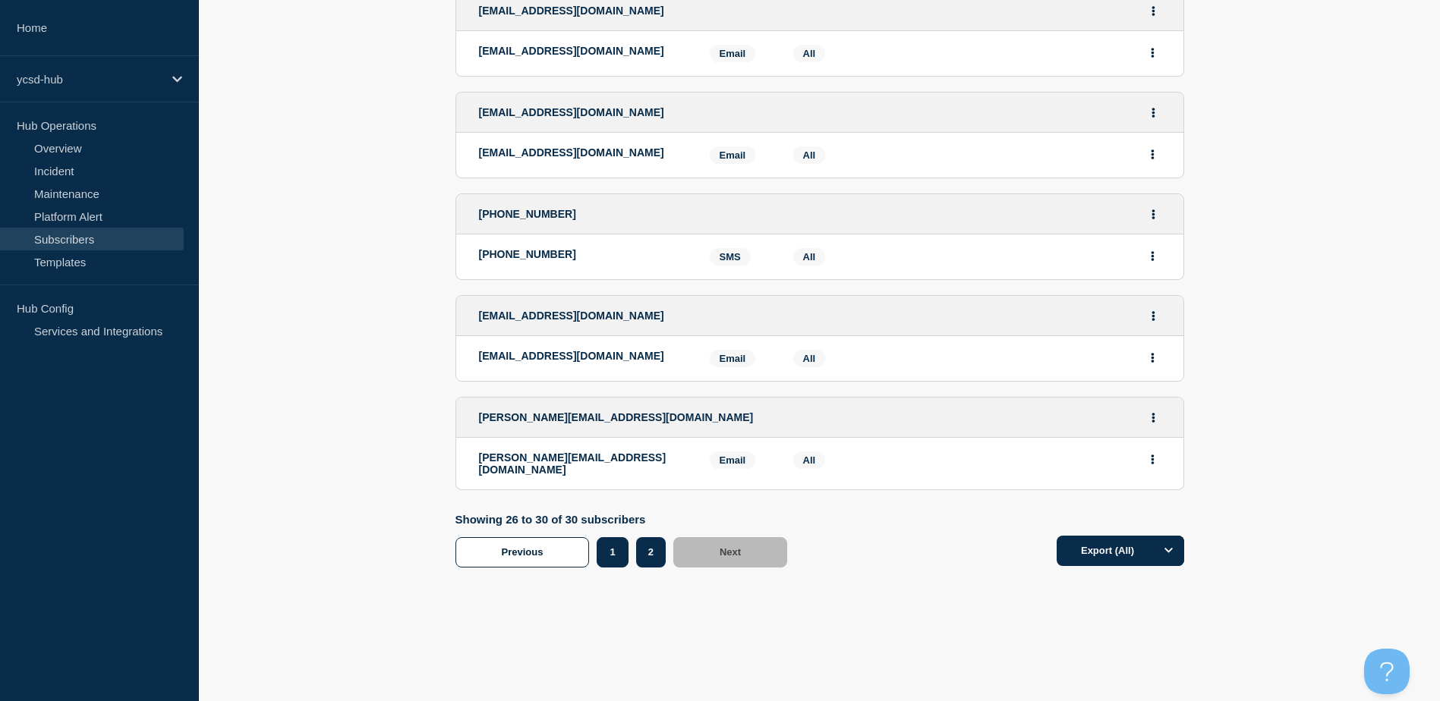
click at [619, 546] on button "1" at bounding box center [612, 552] width 31 height 30
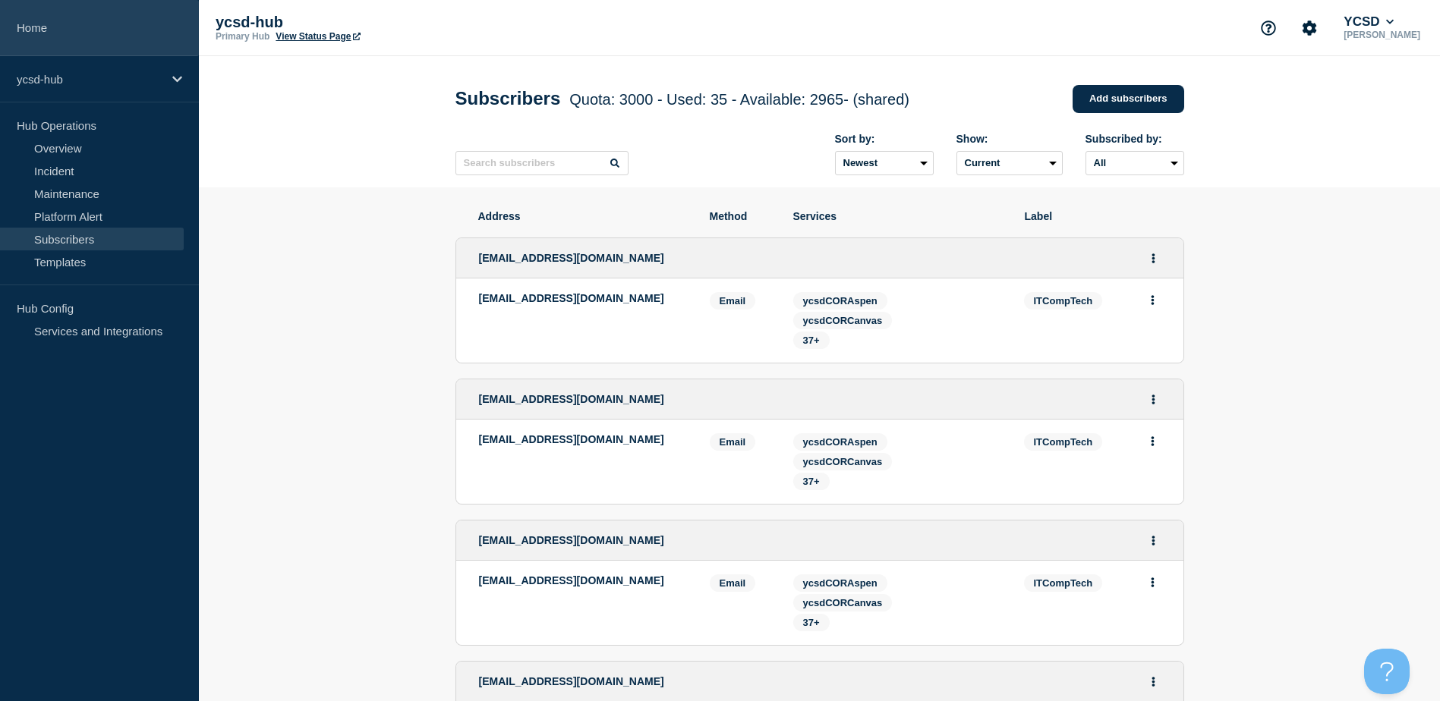
click at [77, 20] on link "Home" at bounding box center [99, 28] width 199 height 56
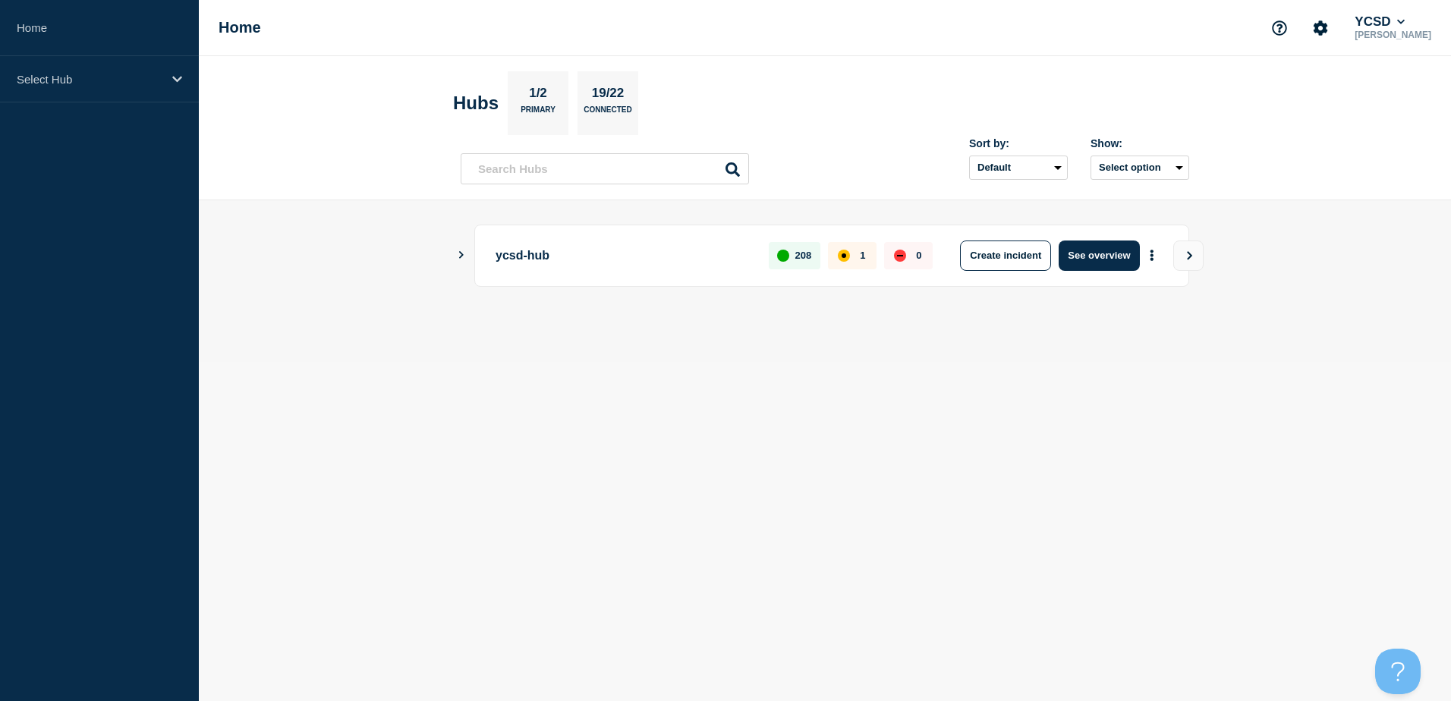
click at [460, 252] on icon "Show Connected Hubs" at bounding box center [461, 255] width 5 height 8
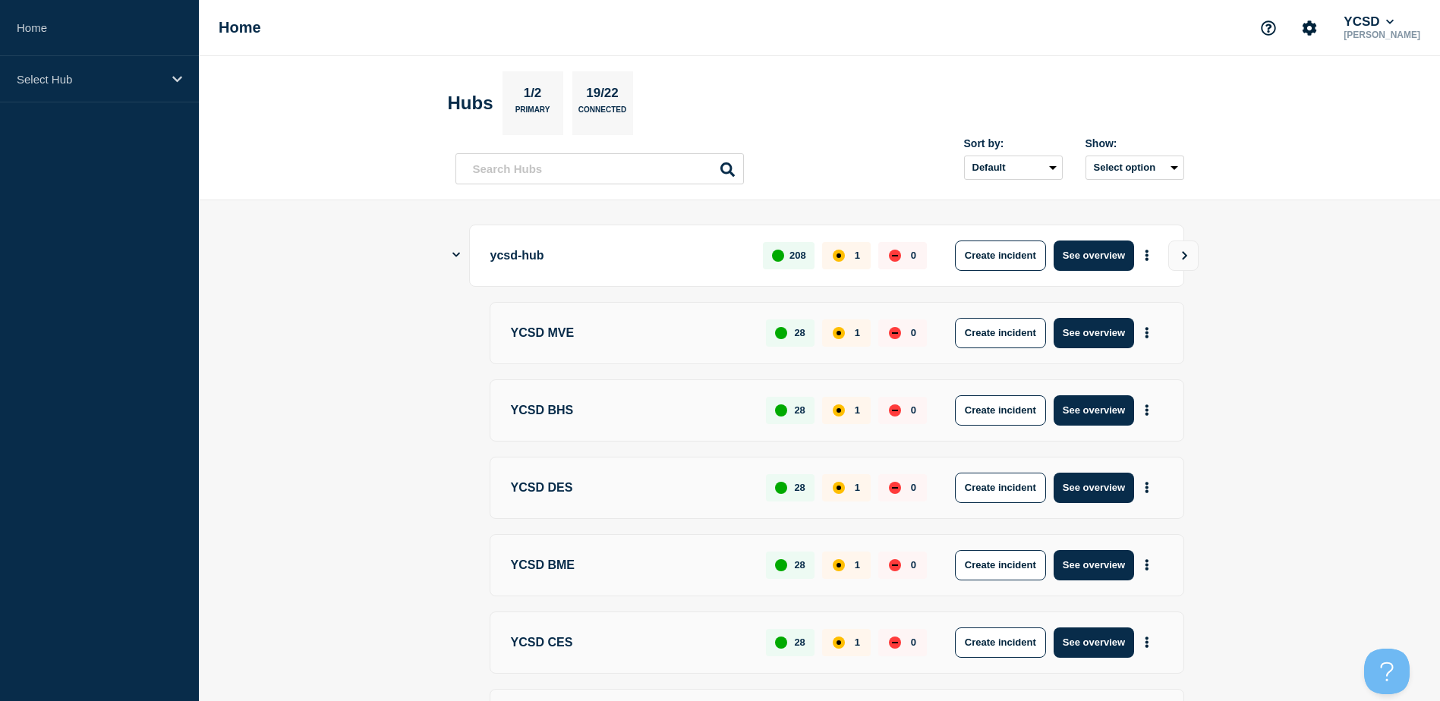
click at [454, 254] on icon "Show Connected Hubs" at bounding box center [456, 255] width 8 height 10
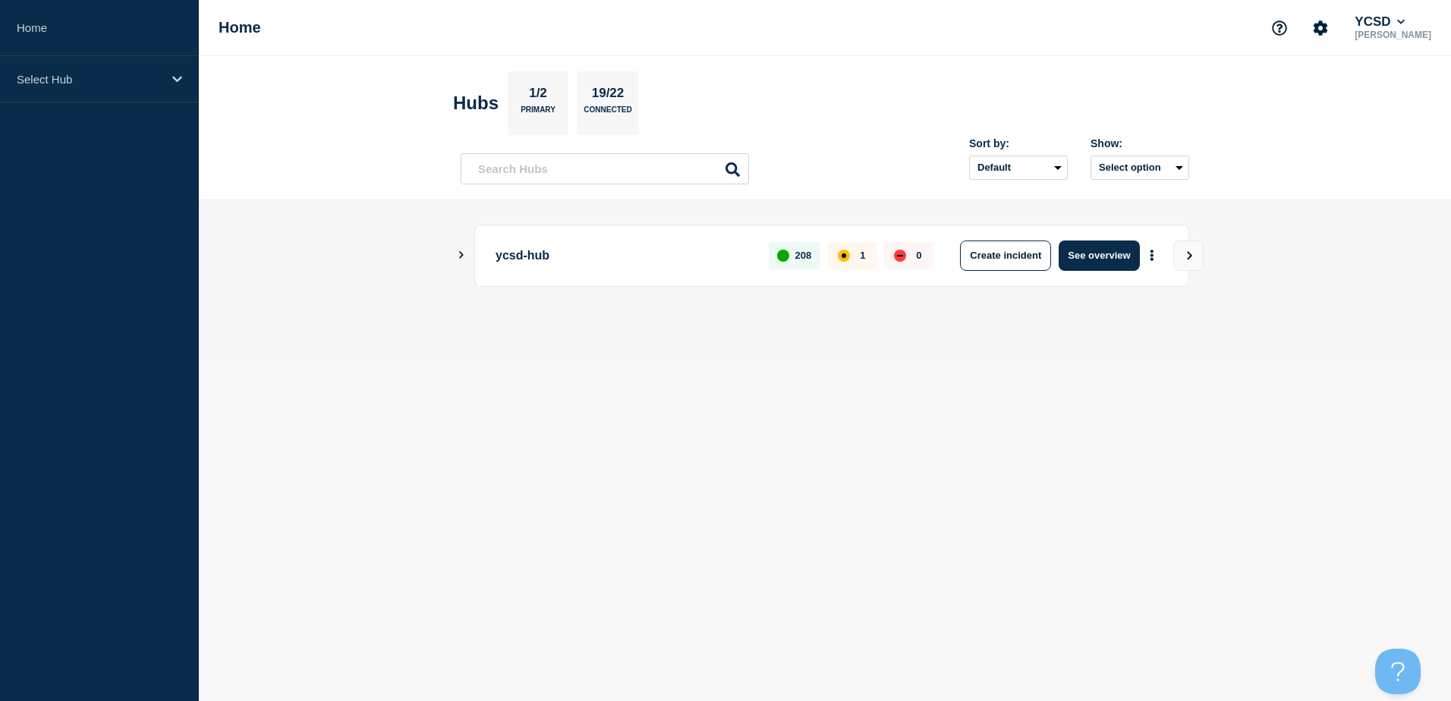
click at [455, 250] on main "ycsd-hub 208 1 0 Create incident See overview" at bounding box center [825, 281] width 1252 height 162
click at [456, 251] on icon "Show Connected Hubs" at bounding box center [461, 255] width 10 height 8
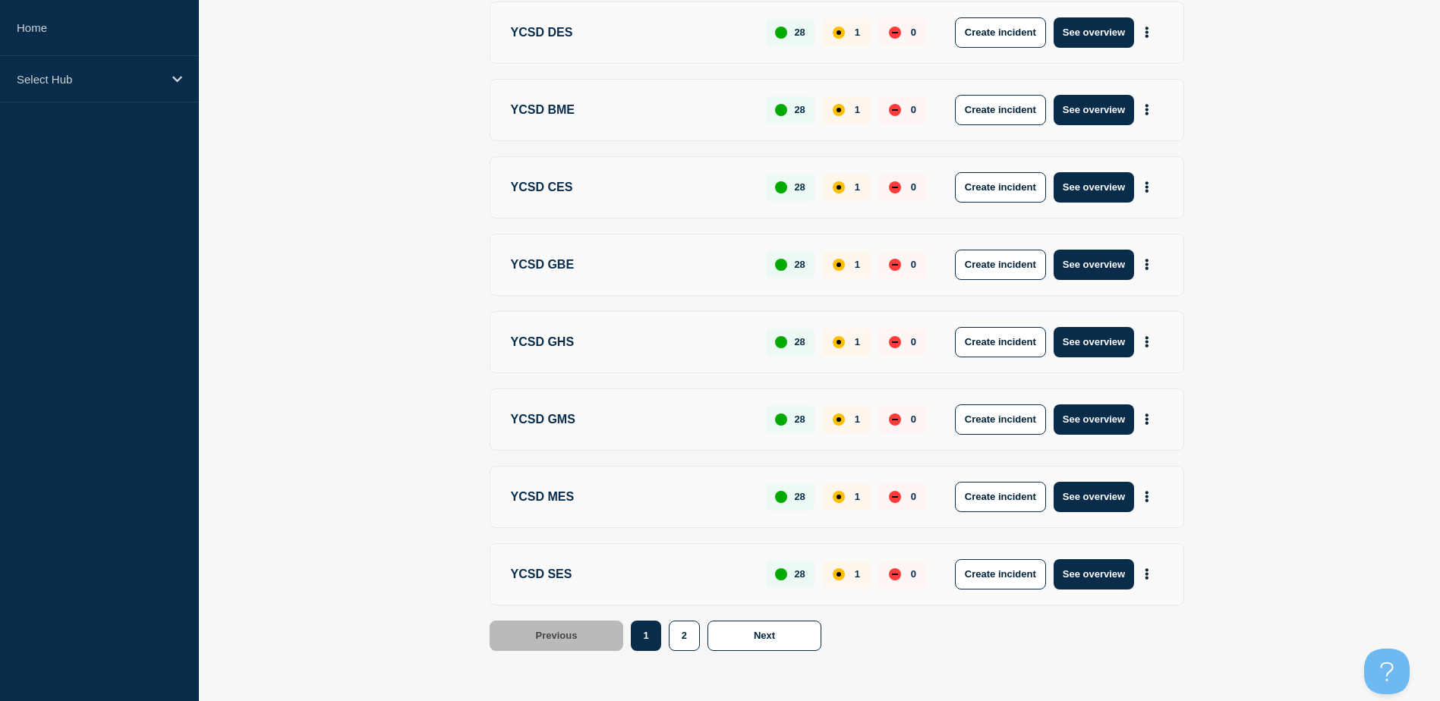
scroll to position [488, 0]
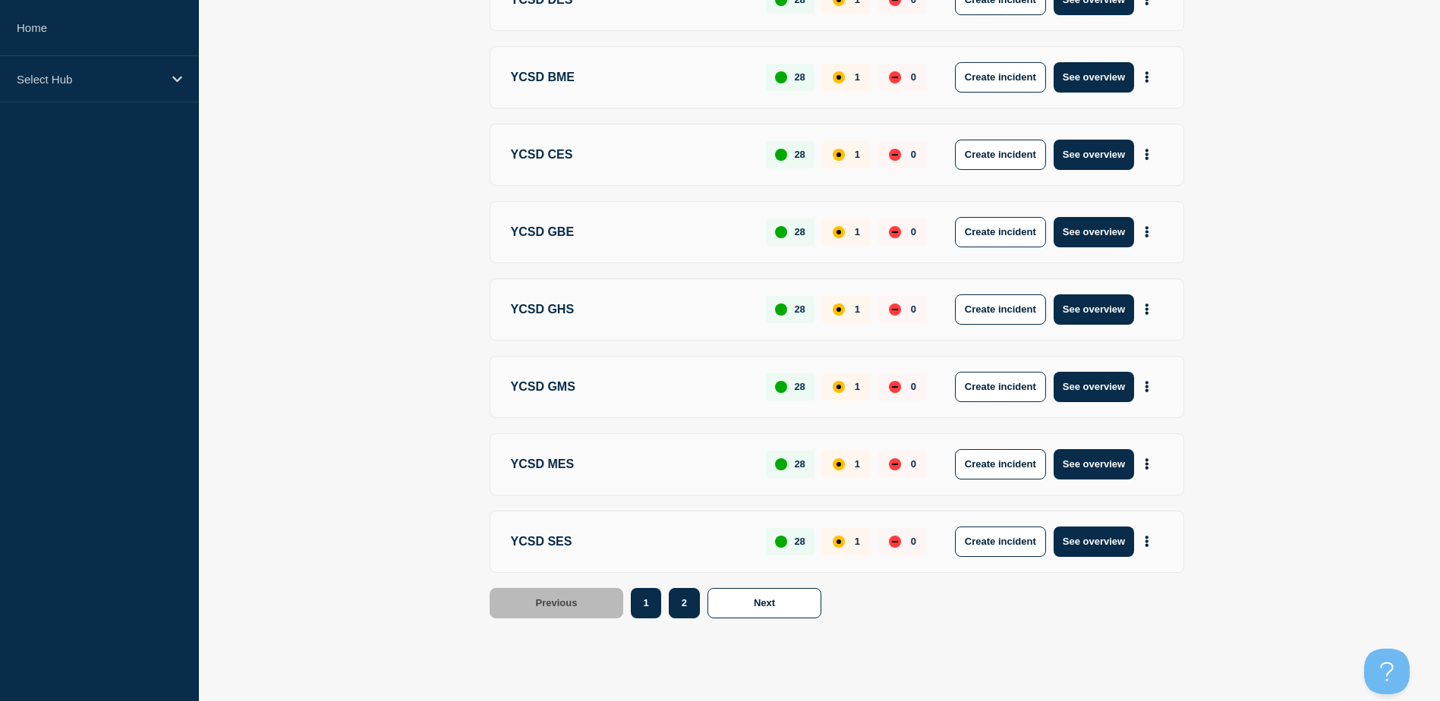
click at [685, 597] on button "2" at bounding box center [684, 603] width 31 height 30
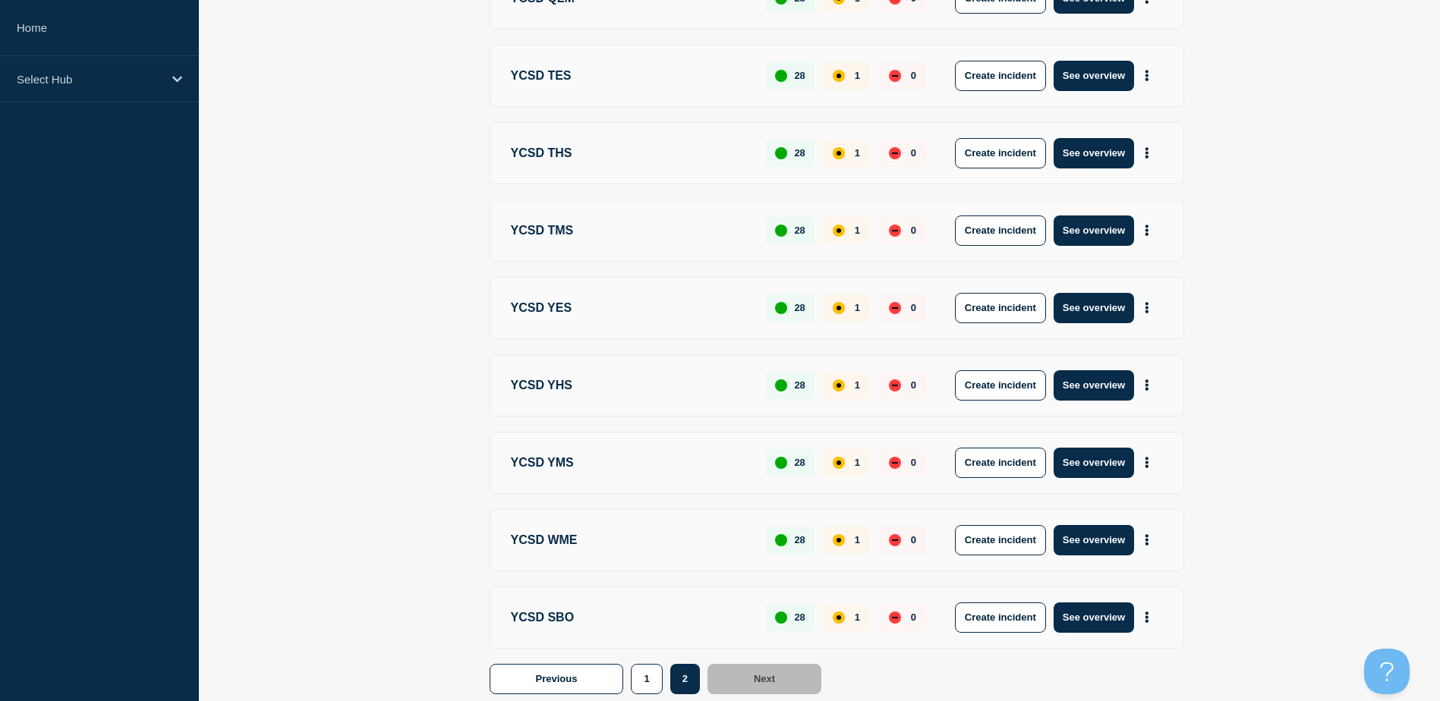
scroll to position [411, 0]
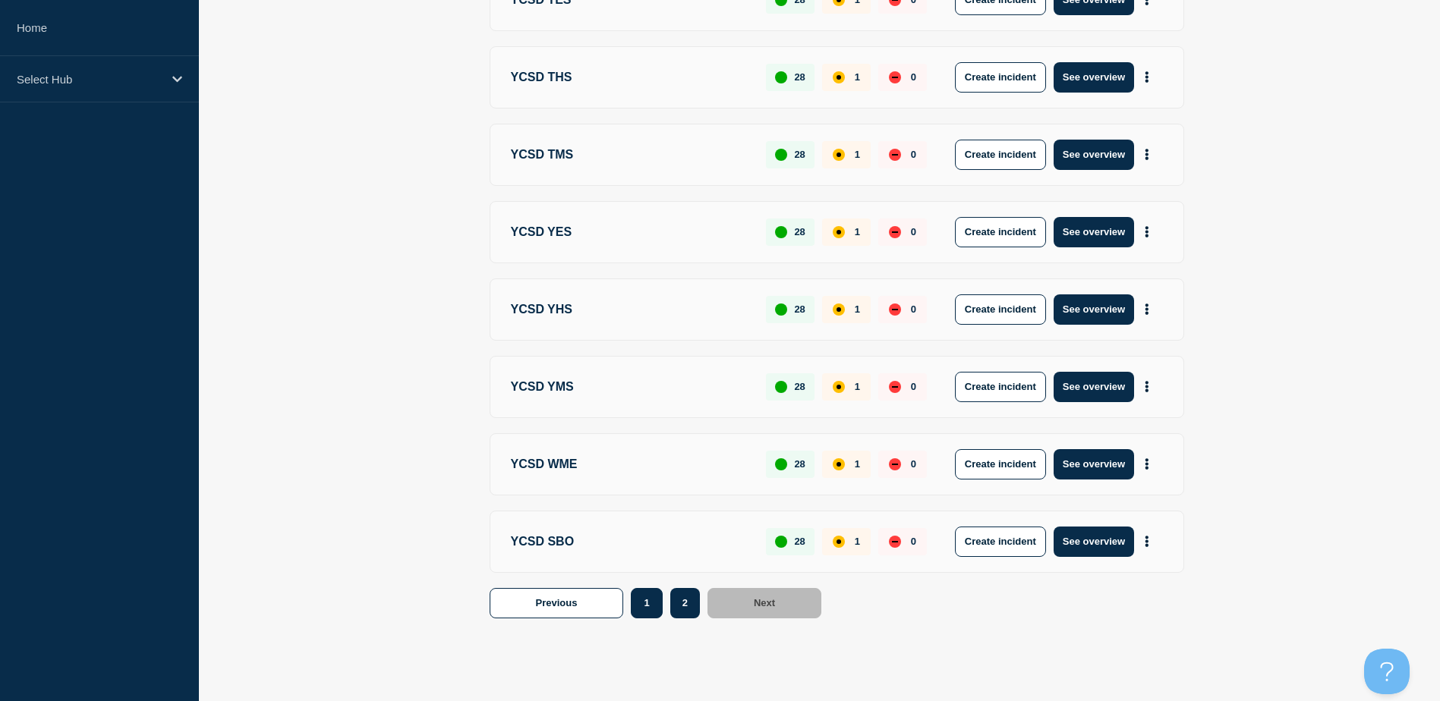
click at [654, 602] on button "1" at bounding box center [646, 603] width 31 height 30
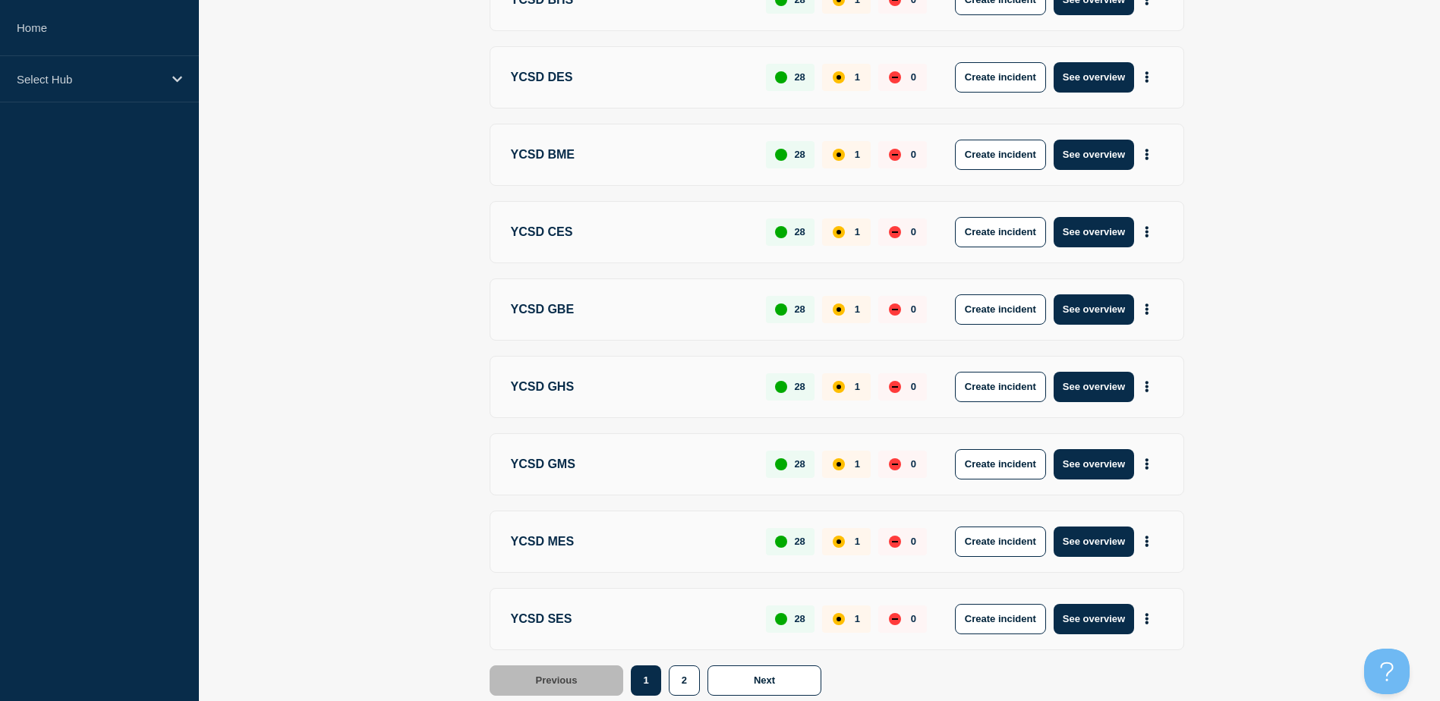
scroll to position [0, 0]
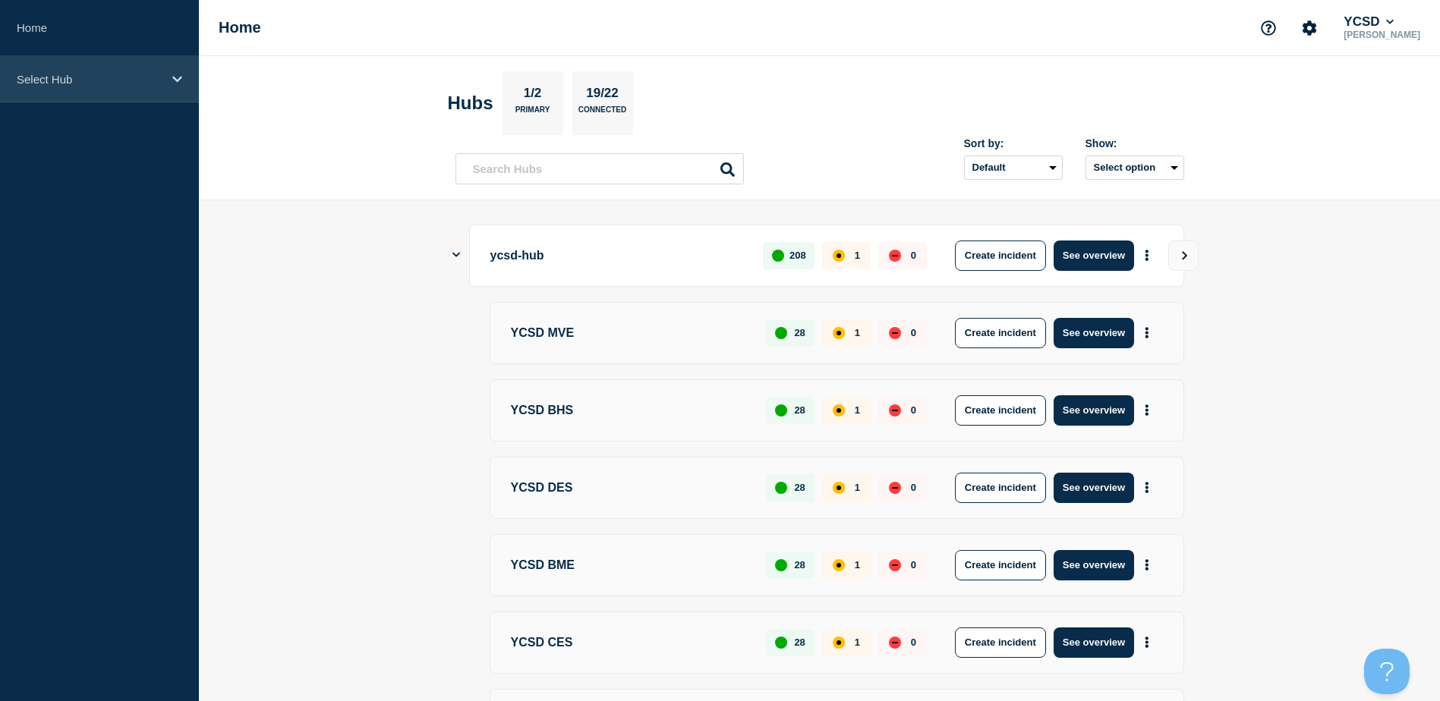
click at [140, 87] on div "Select Hub" at bounding box center [99, 79] width 199 height 46
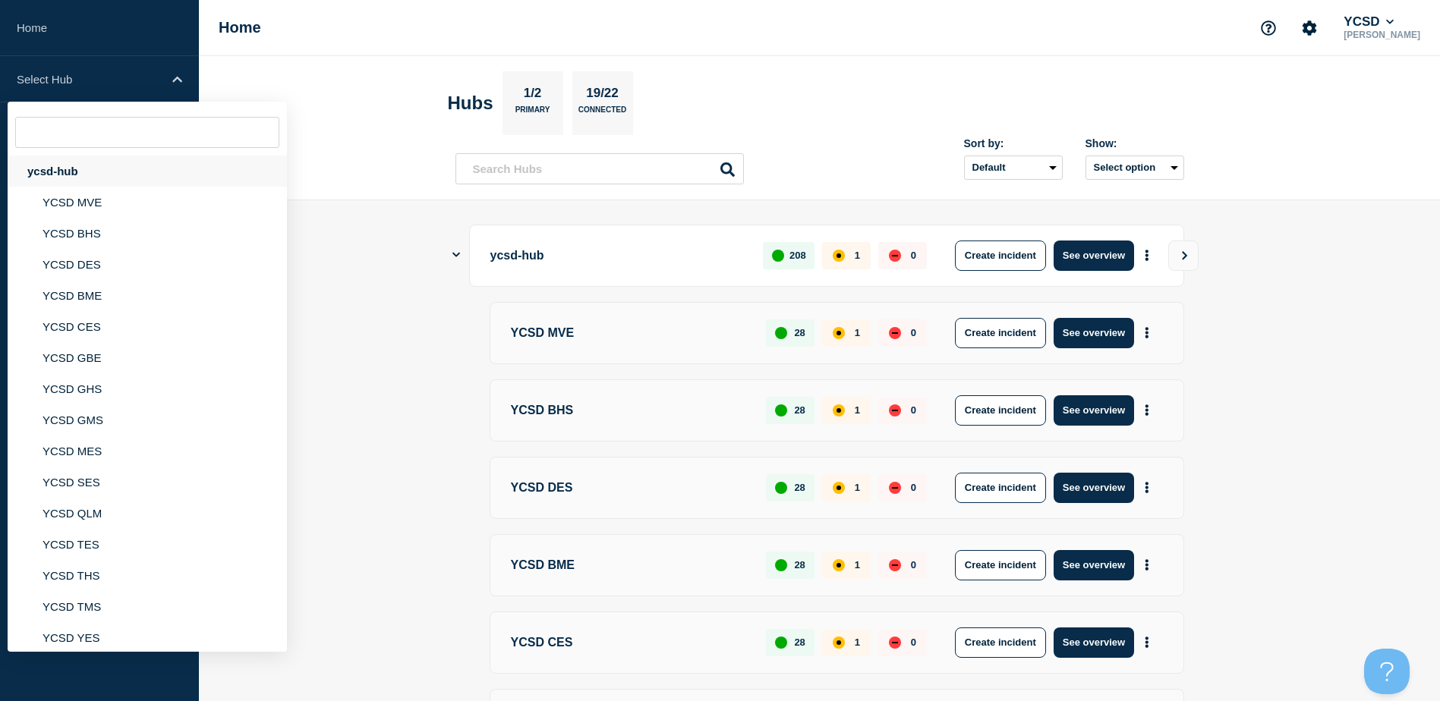
click at [70, 175] on div "ycsd-hub" at bounding box center [147, 171] width 279 height 31
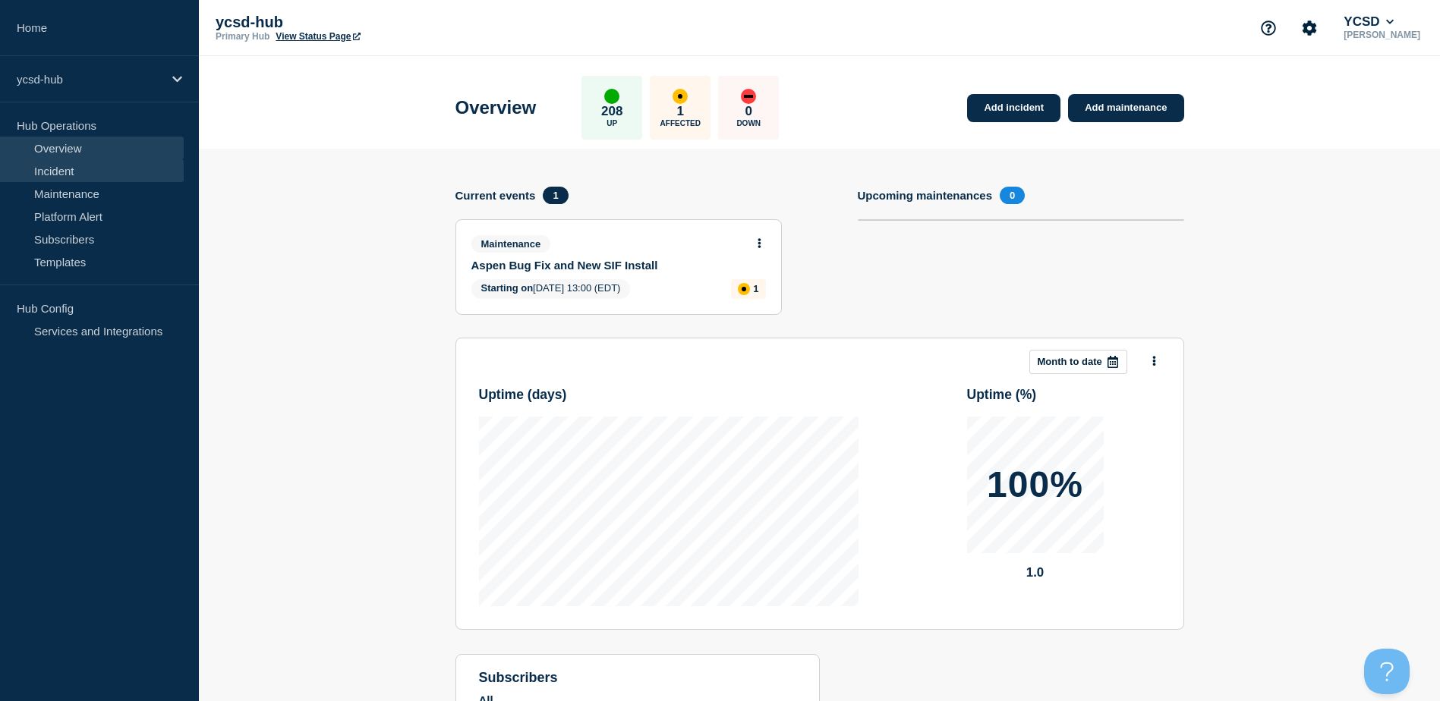
click at [70, 175] on link "Incident" at bounding box center [92, 170] width 184 height 23
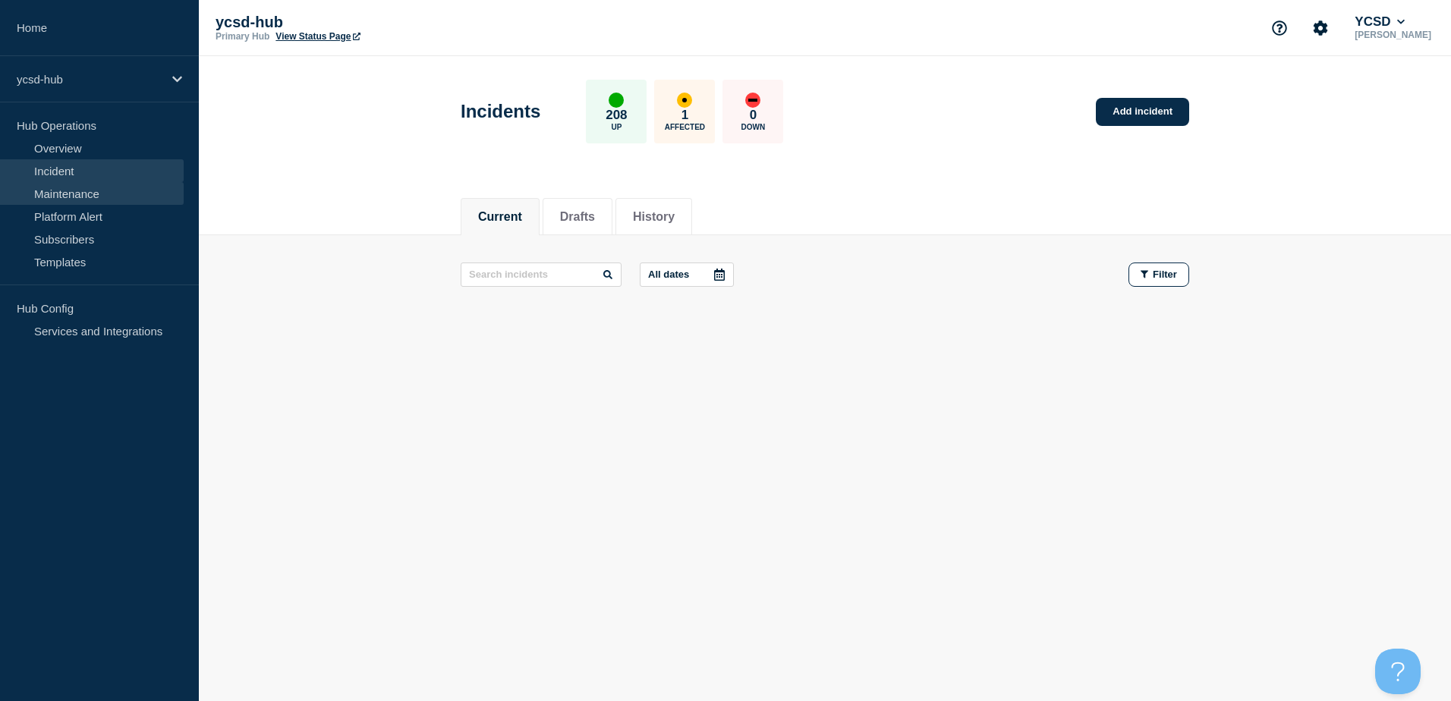
click at [78, 190] on link "Maintenance" at bounding box center [92, 193] width 184 height 23
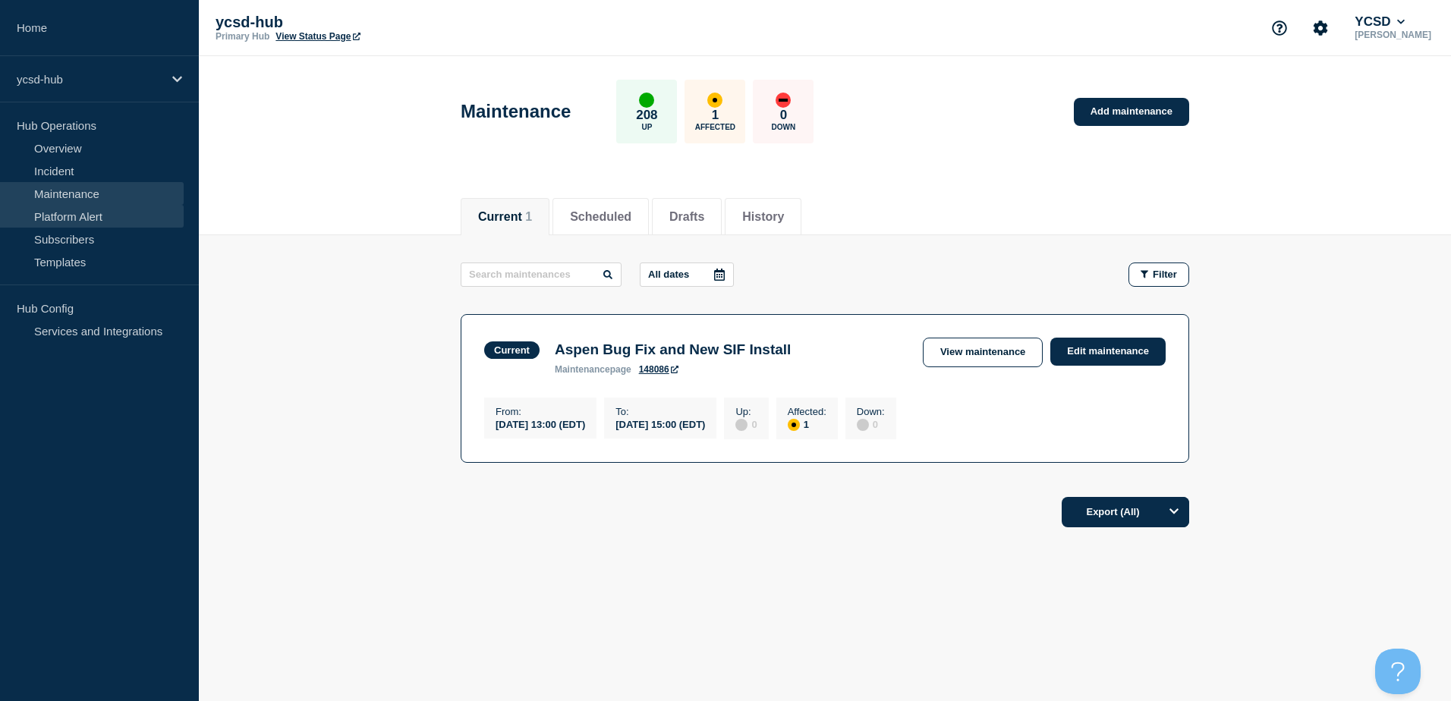
click at [72, 213] on link "Platform Alert" at bounding box center [92, 216] width 184 height 23
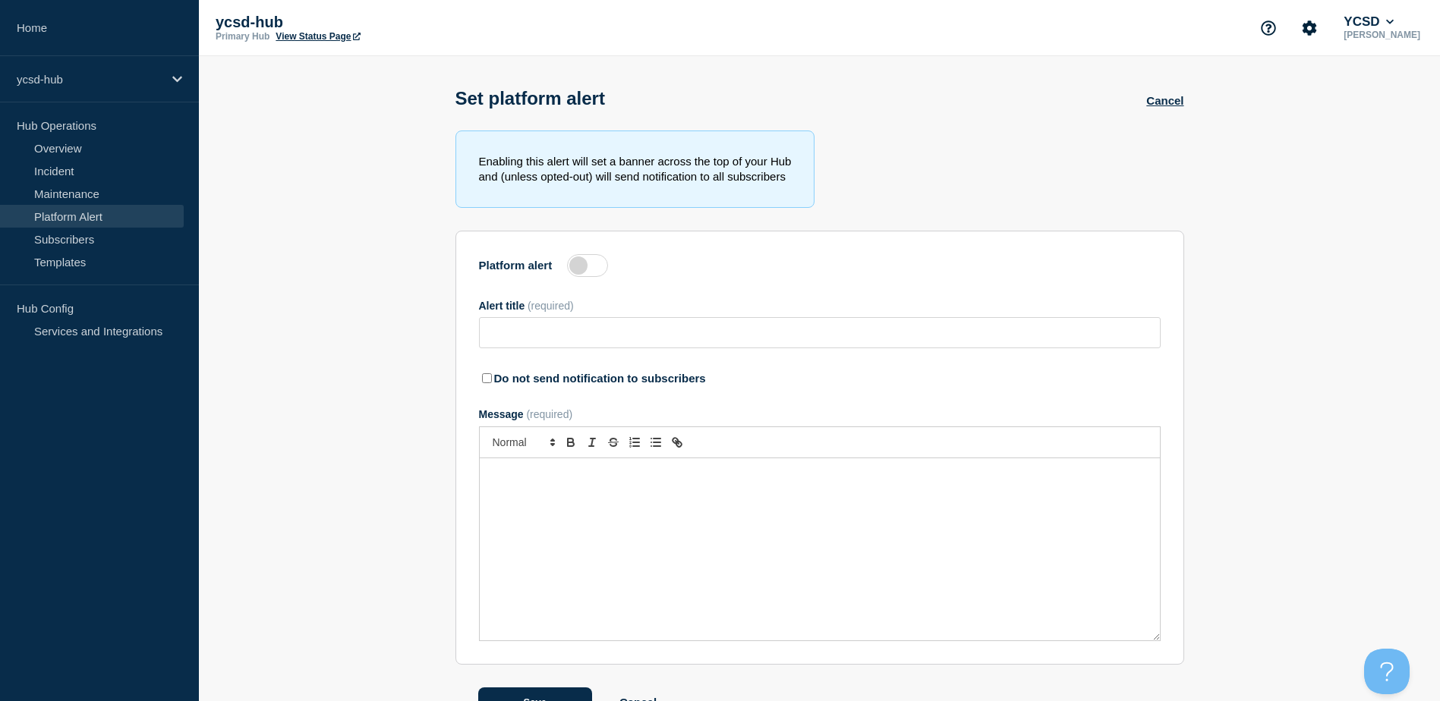
type input "Warning Warning"
click at [78, 240] on link "Subscribers" at bounding box center [92, 239] width 184 height 23
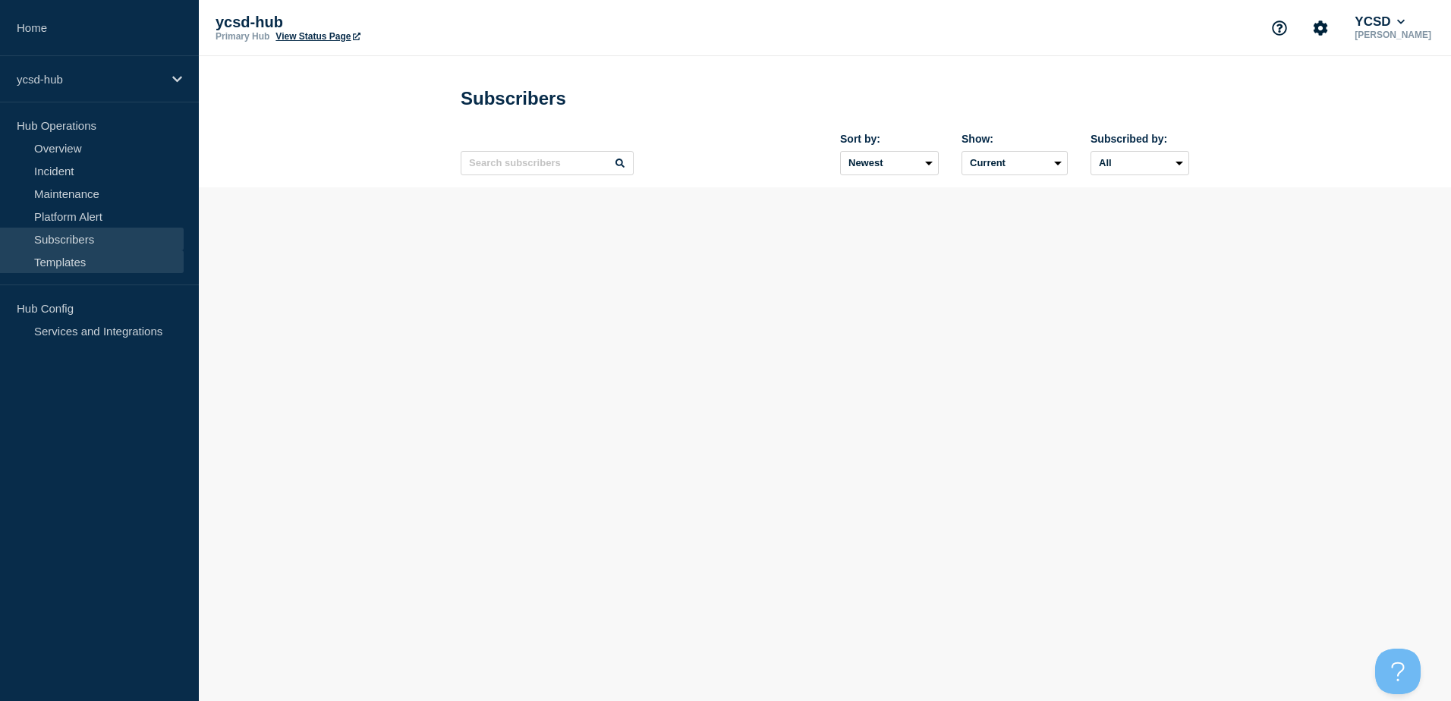
click at [77, 257] on link "Templates" at bounding box center [92, 261] width 184 height 23
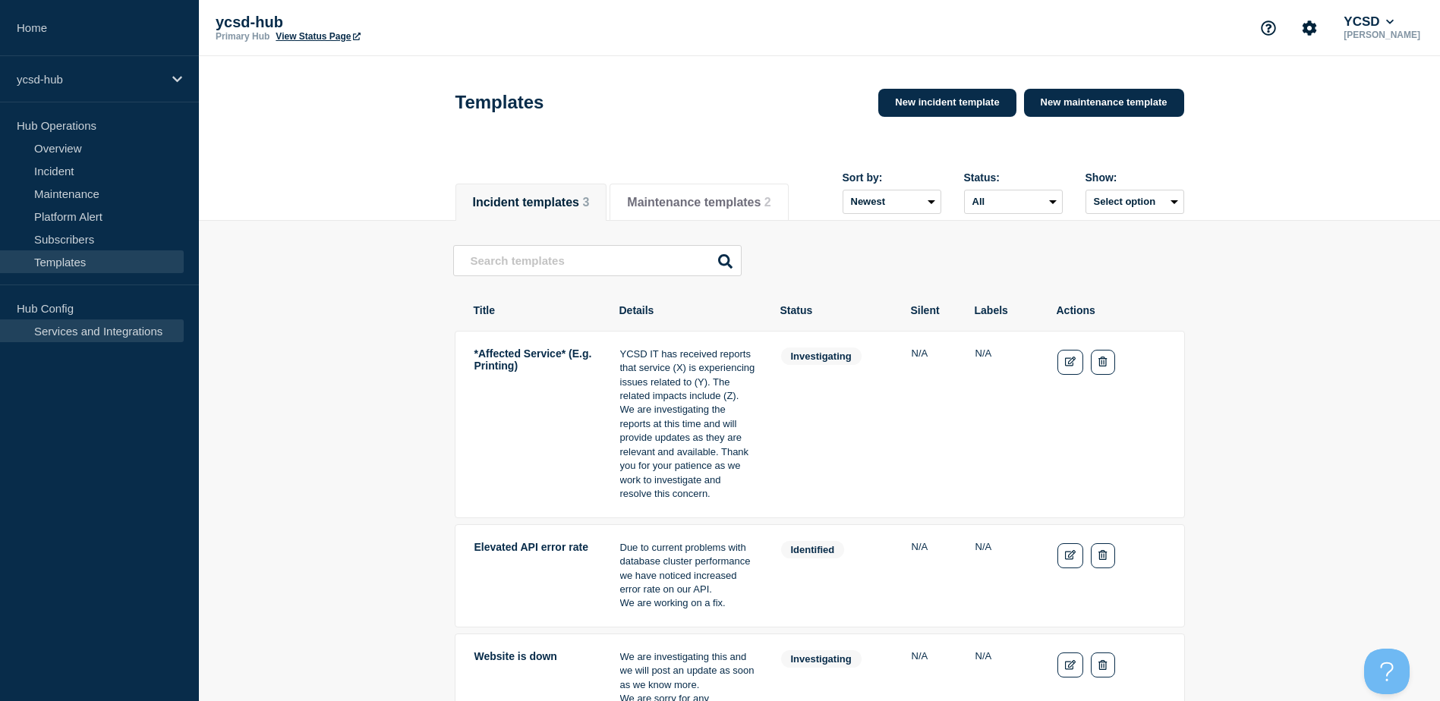
click at [98, 328] on link "Services and Integrations" at bounding box center [92, 331] width 184 height 23
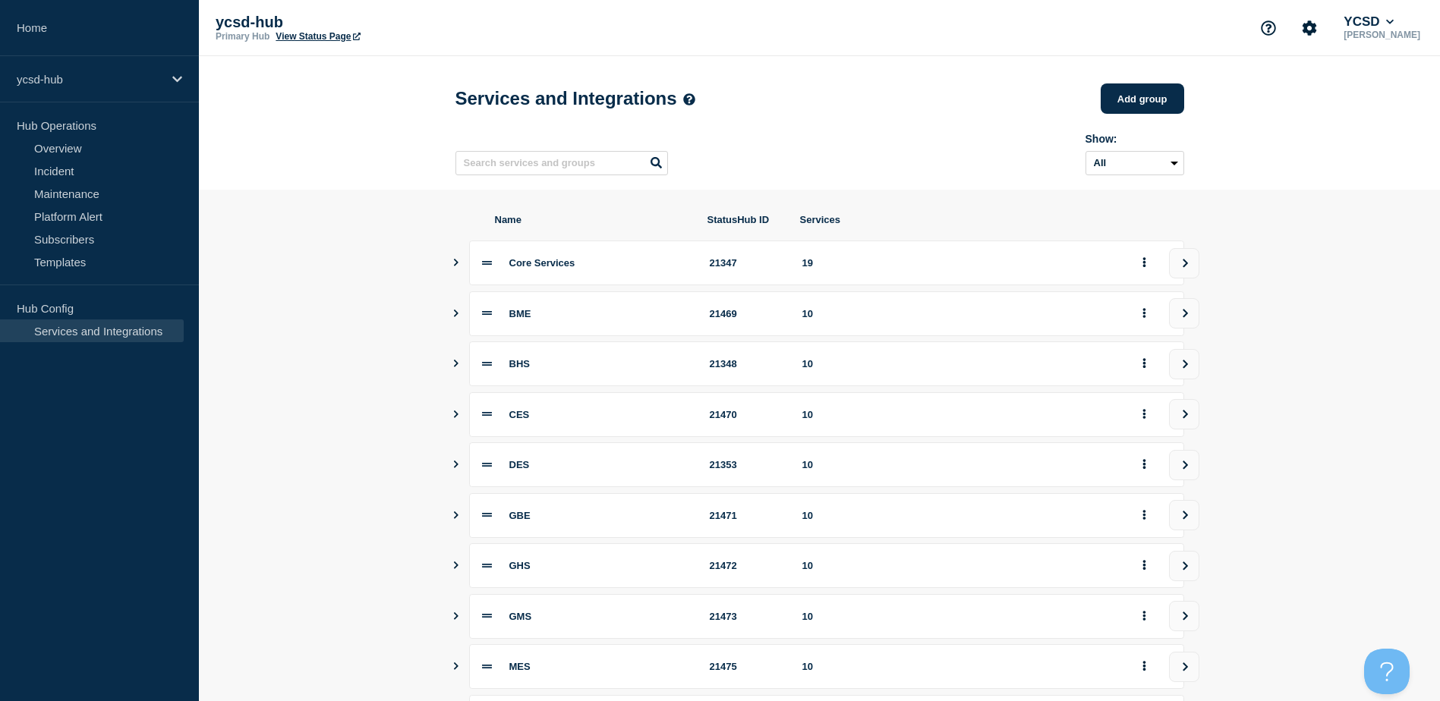
click at [449, 270] on section "Name StatusHub ID Services Core Services 21347 19 BME 21469 10 BHS 21348 10 CES…" at bounding box center [819, 516] width 1241 height 652
click at [455, 266] on icon "Show services" at bounding box center [456, 263] width 10 height 8
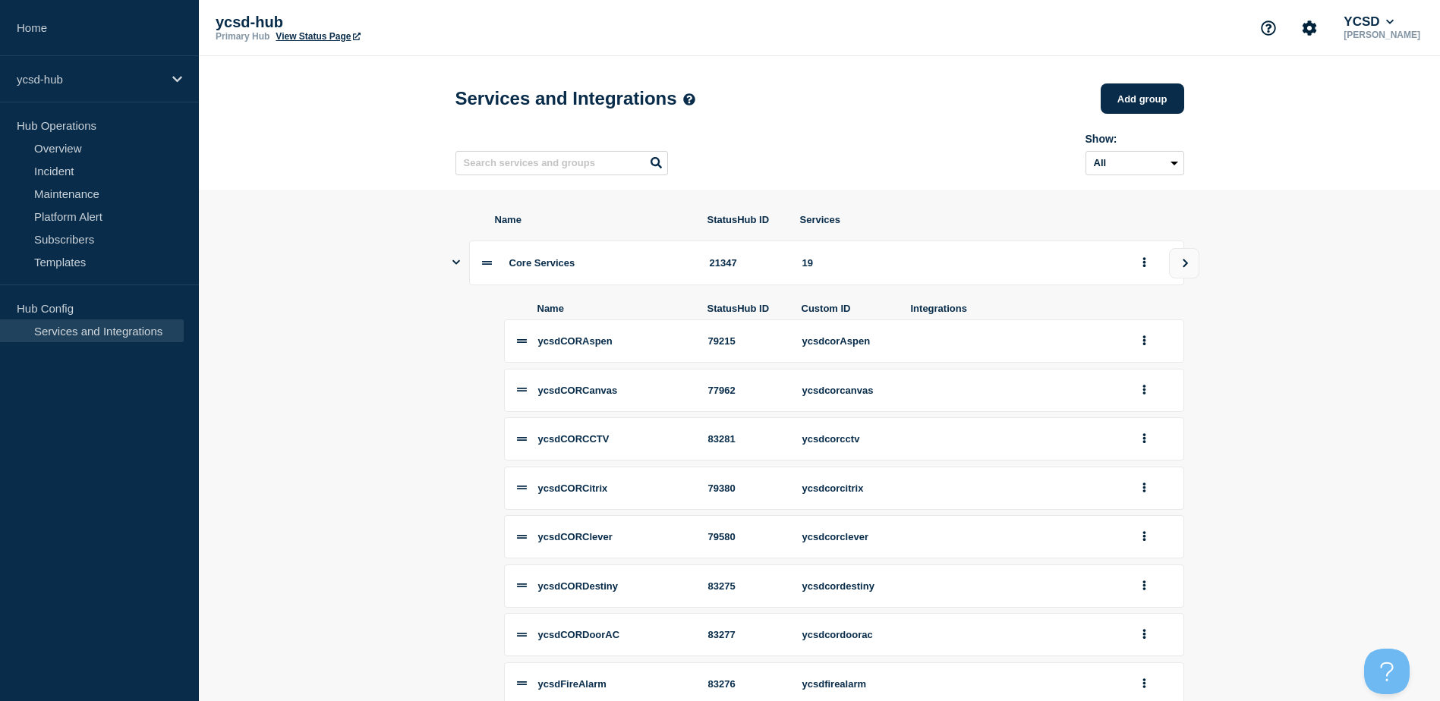
click at [455, 267] on icon "Show services" at bounding box center [456, 262] width 8 height 10
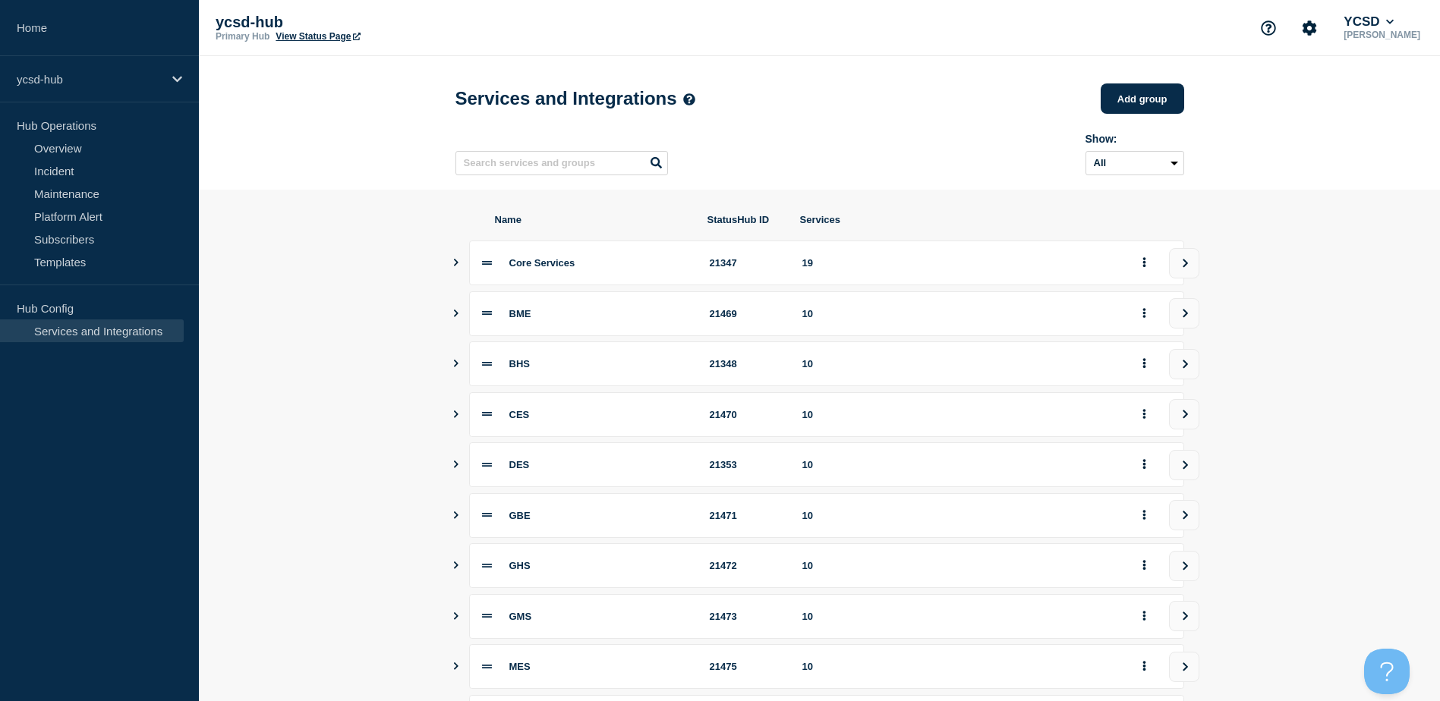
click at [362, 284] on section "Name StatusHub ID Services Core Services 21347 19 BME 21469 10 BHS 21348 10 CES…" at bounding box center [819, 516] width 1241 height 652
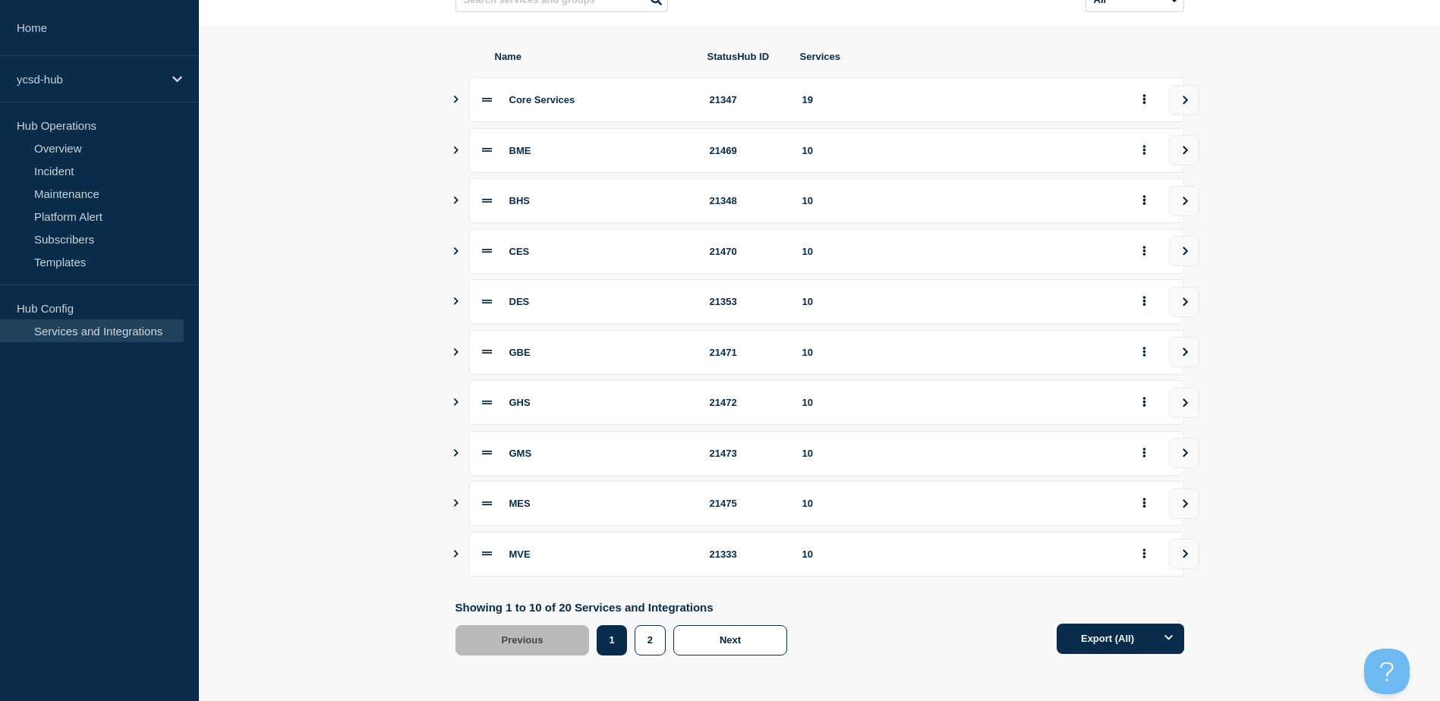
click at [411, 396] on section "Name StatusHub ID Services Core Services 21347 19 BME 21469 10 BHS 21348 10 CES…" at bounding box center [819, 353] width 1241 height 652
click at [131, 13] on link "Home" at bounding box center [99, 28] width 199 height 56
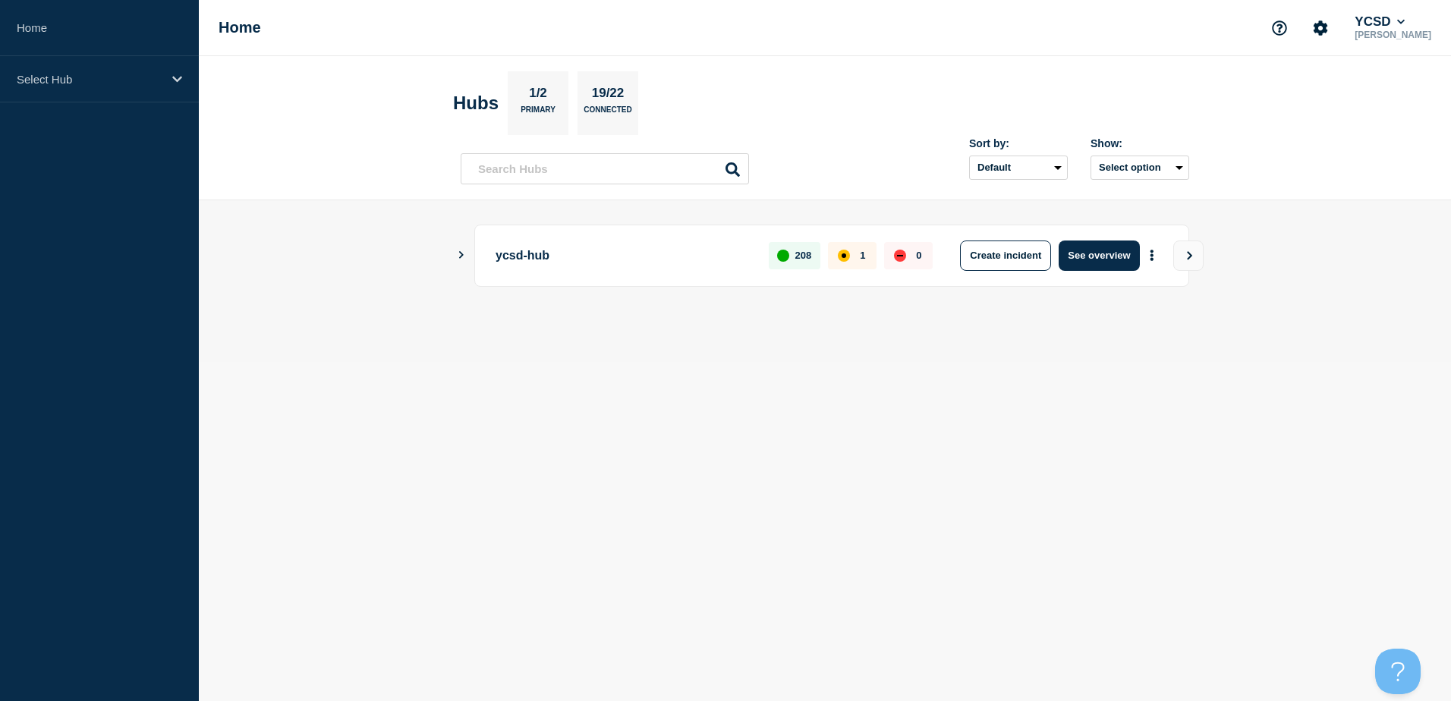
click at [463, 256] on icon "Show Connected Hubs" at bounding box center [461, 255] width 10 height 8
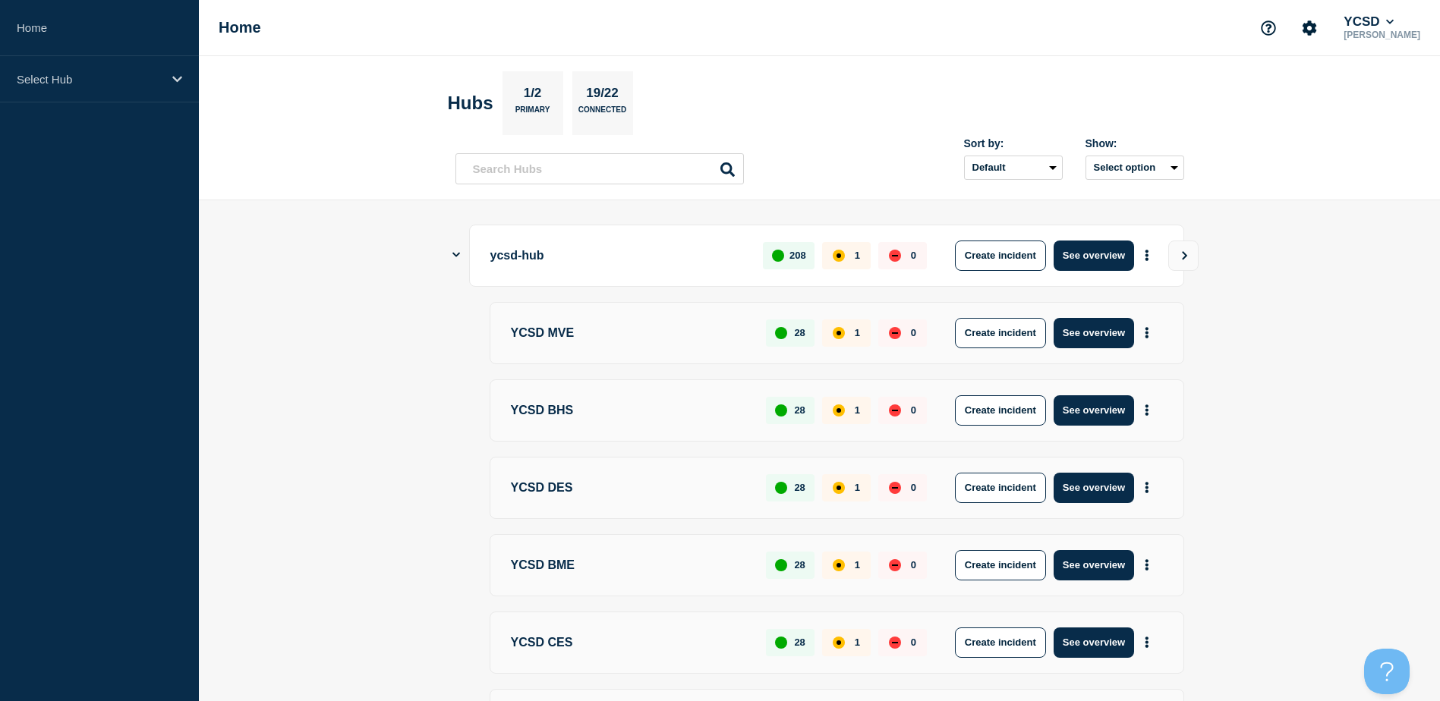
click at [624, 87] on p "19/22" at bounding box center [603, 96] width 44 height 20
click at [604, 93] on p "19/22" at bounding box center [603, 96] width 44 height 20
click at [458, 253] on icon "Show Connected Hubs" at bounding box center [456, 255] width 8 height 10
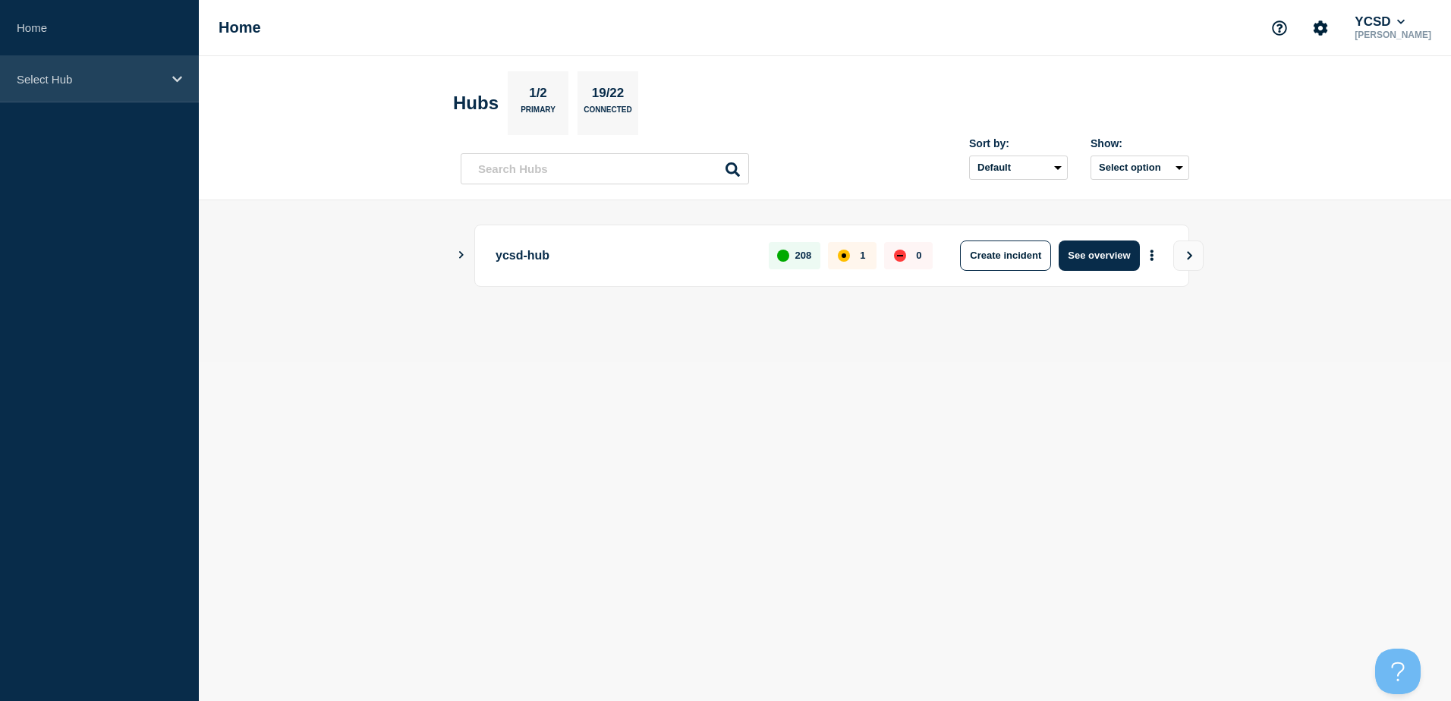
click at [103, 80] on p "Select Hub" at bounding box center [90, 79] width 146 height 13
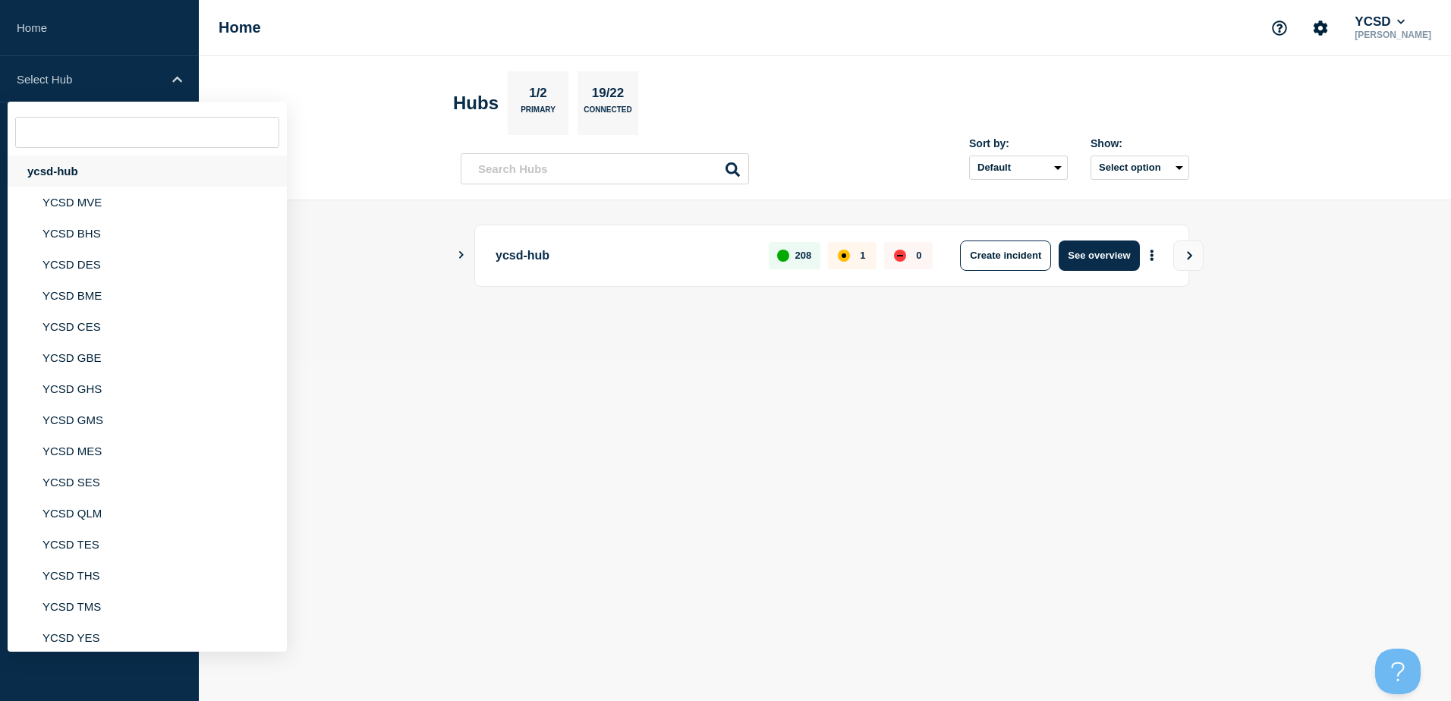
click at [112, 168] on div "ycsd-hub" at bounding box center [147, 171] width 279 height 31
